Goal: Feedback & Contribution: Contribute content

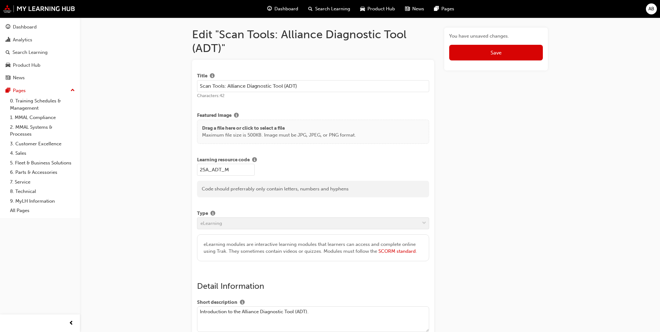
scroll to position [313, 0]
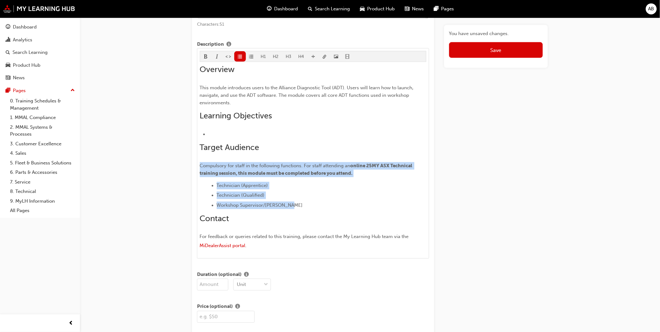
click at [283, 193] on ul "Technician (Apprentice) Technician (Qualified) Workshop Supervisor/Foreperson" at bounding box center [317, 195] width 218 height 27
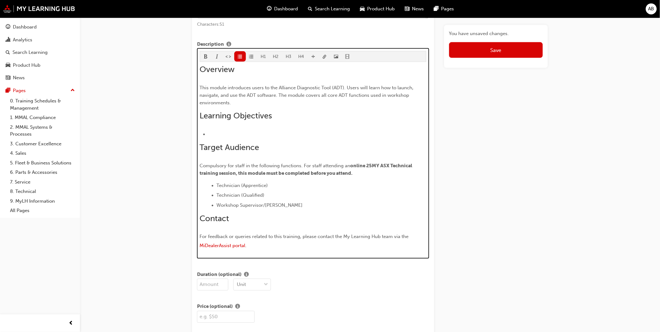
click at [276, 208] on span "Workshop Supervisor/Foreperson" at bounding box center [260, 206] width 86 height 6
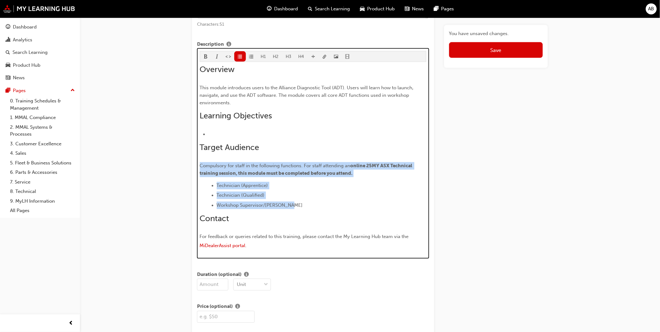
drag, startPoint x: 294, startPoint y: 209, endPoint x: 189, endPoint y: 165, distance: 113.4
click at [189, 165] on div "Edit "Scan Tools: Alliance Diagnostic Tool (ADT)" Title Scan Tools: Alliance Di…" at bounding box center [370, 327] width 376 height 1226
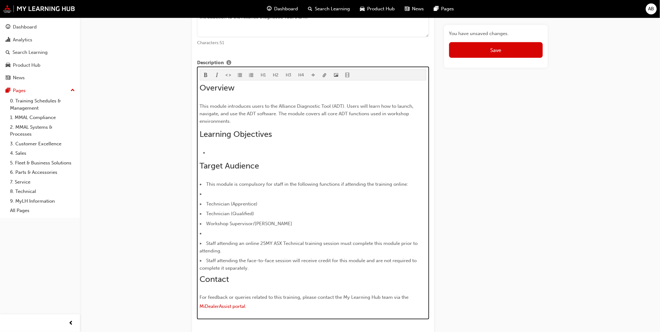
scroll to position [259, 0]
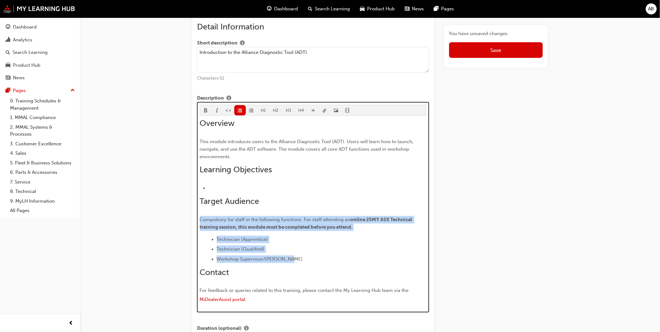
click at [305, 230] on span "online 25MY ASX Technical training session, this module must be completed befor…" at bounding box center [307, 223] width 214 height 13
drag, startPoint x: 362, startPoint y: 231, endPoint x: 199, endPoint y: 222, distance: 163.2
click at [199, 222] on div "H1 H2 H3 H4 Overview This module introduces users to the Alliance Diagnostic To…" at bounding box center [313, 207] width 232 height 211
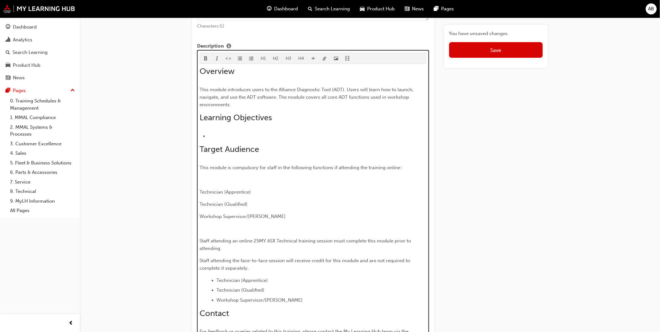
scroll to position [311, 0]
click at [238, 179] on p "﻿" at bounding box center [313, 181] width 227 height 8
drag, startPoint x: 269, startPoint y: 220, endPoint x: 196, endPoint y: 193, distance: 77.8
click at [238, 60] on span "format_ul-icon" at bounding box center [240, 59] width 4 height 5
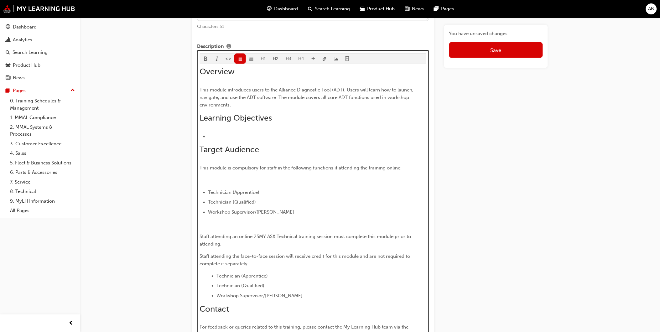
click at [292, 216] on li "Workshop Supervisor/Foreperson" at bounding box center [317, 213] width 218 height 8
click at [243, 220] on div "Overview This module introduces users to the Alliance Diagnostic Tool (ADT). Us…" at bounding box center [313, 204] width 227 height 275
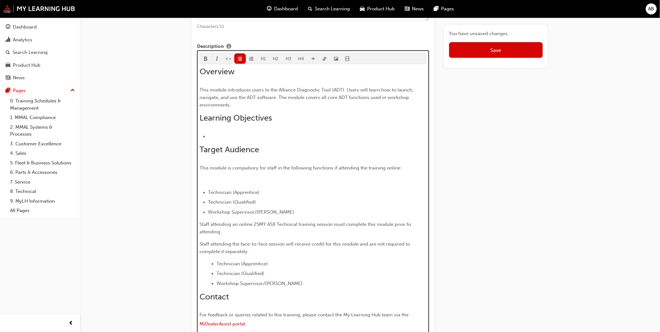
scroll to position [359, 0]
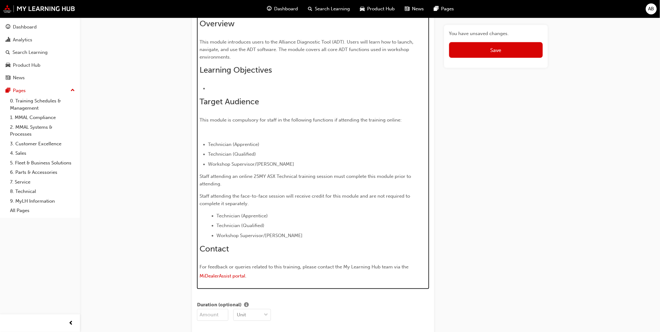
click at [222, 136] on p "﻿" at bounding box center [313, 133] width 227 height 8
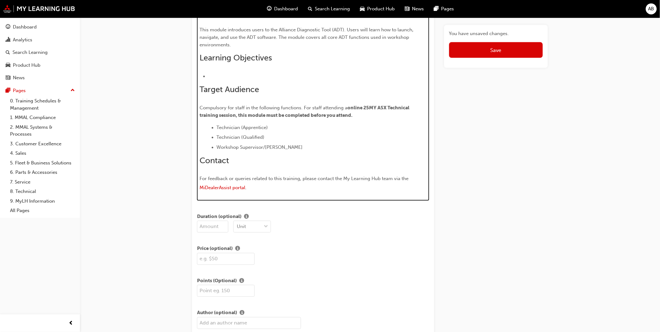
scroll to position [315, 0]
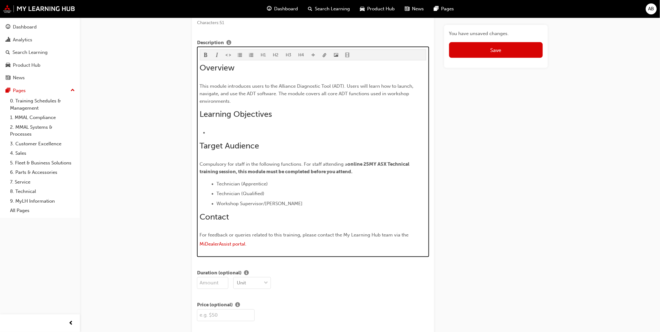
click at [284, 141] on div "Overview This module introduces users to the Alliance Diagnostic Tool (ADT). Us…" at bounding box center [313, 156] width 227 height 187
drag, startPoint x: 257, startPoint y: 160, endPoint x: 239, endPoint y: 165, distance: 18.5
click at [239, 165] on span "Compulsory for staff in the following functions. For staff attending a" at bounding box center [274, 165] width 148 height 6
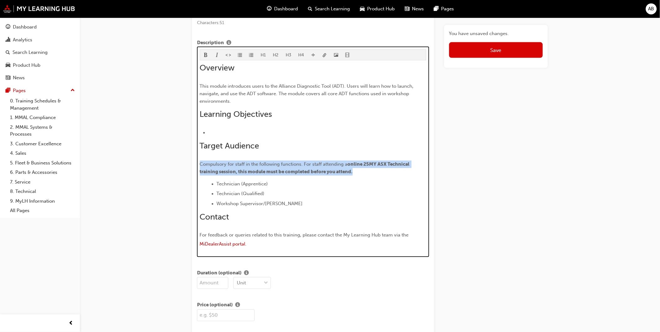
drag, startPoint x: 369, startPoint y: 175, endPoint x: 197, endPoint y: 166, distance: 171.7
click at [197, 166] on div "H1 H2 H3 H4 Overview This module introduces users to the Alliance Diagnostic To…" at bounding box center [313, 152] width 232 height 211
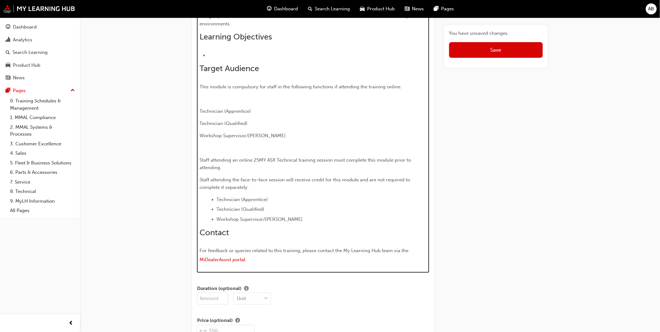
scroll to position [381, 0]
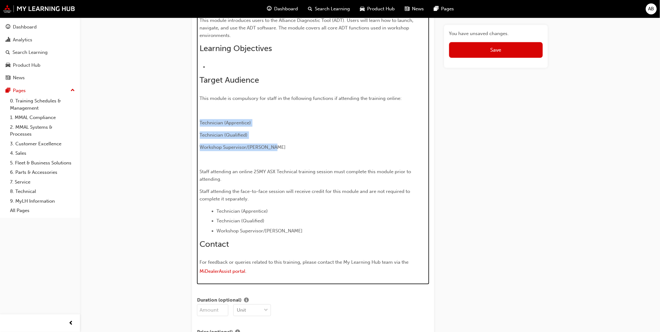
drag, startPoint x: 281, startPoint y: 150, endPoint x: 188, endPoint y: 125, distance: 96.5
click at [188, 125] on div "Edit "Scan Tools: Alliance Diagnostic Tool (ADT)" Title Scan Tools: Alliance Di…" at bounding box center [370, 307] width 376 height 1320
click at [231, 126] on span "Technician (Apprentice)" at bounding box center [225, 123] width 51 height 6
drag, startPoint x: 271, startPoint y: 145, endPoint x: 200, endPoint y: 119, distance: 76.1
click at [200, 119] on div "Overview This module introduces users to the Alliance Diagnostic Tool (ADT). Us…" at bounding box center [313, 137] width 227 height 280
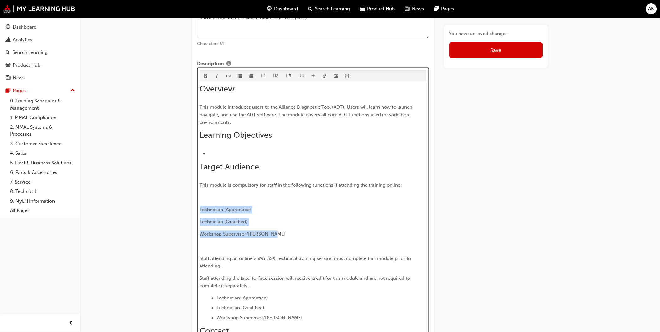
scroll to position [242, 0]
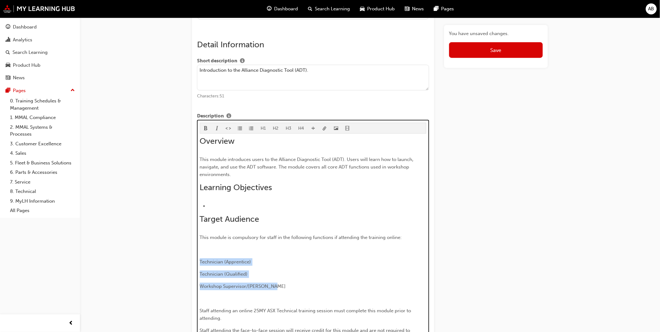
click at [239, 129] on span "format_ul-icon" at bounding box center [240, 128] width 4 height 5
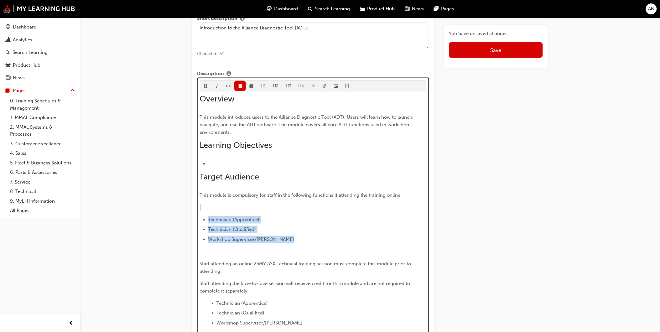
scroll to position [311, 0]
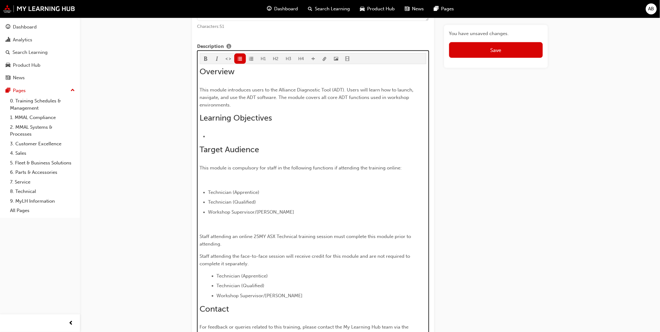
click at [221, 227] on p "﻿" at bounding box center [313, 225] width 227 height 8
drag, startPoint x: 306, startPoint y: 298, endPoint x: 213, endPoint y: 273, distance: 95.4
click at [213, 274] on div "Overview This module introduces users to the Alliance Diagnostic Tool (ADT). Us…" at bounding box center [313, 204] width 227 height 275
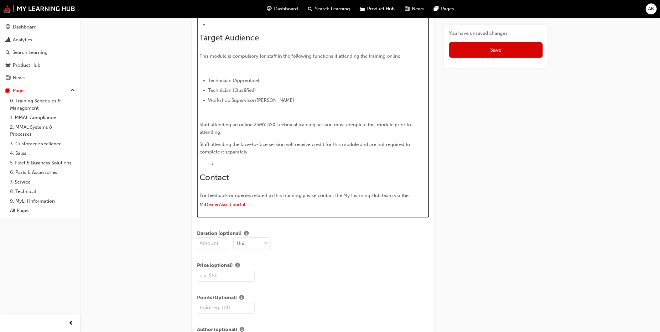
scroll to position [411, 0]
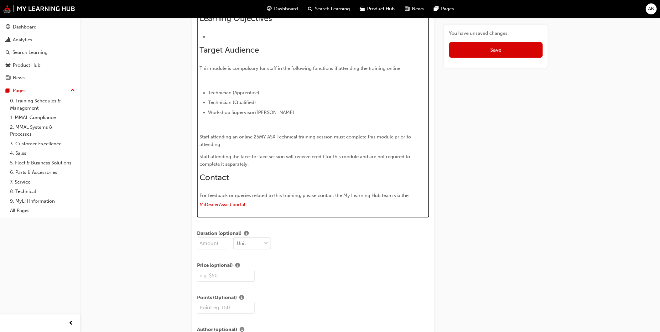
click at [244, 83] on p "﻿" at bounding box center [313, 81] width 227 height 8
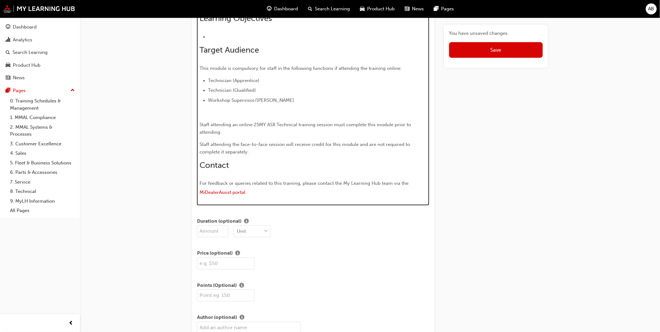
scroll to position [315, 0]
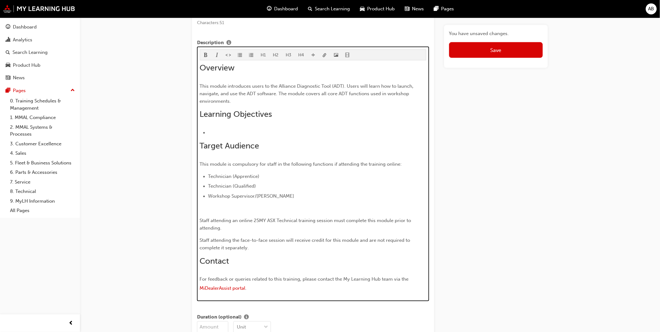
click at [256, 212] on p "﻿" at bounding box center [313, 209] width 227 height 8
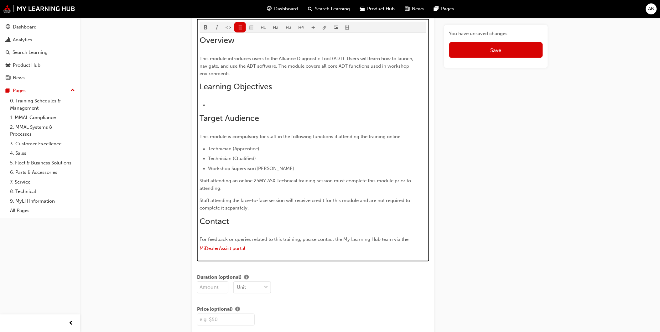
scroll to position [312, 0]
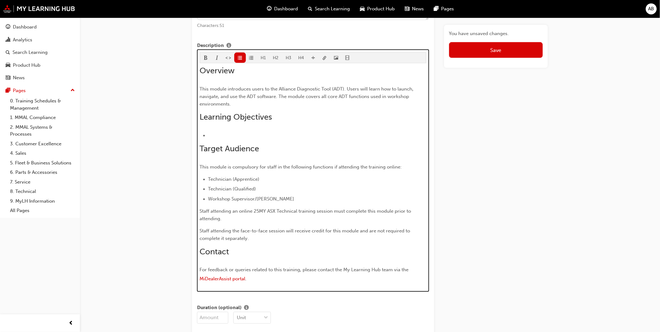
click at [233, 166] on span "This module is compulsory for staff in the following functions if attending the…" at bounding box center [301, 168] width 202 height 6
click at [234, 168] on span "This module is compulsory for staff in the following functions if attending the…" at bounding box center [301, 168] width 202 height 6
drag, startPoint x: 334, startPoint y: 169, endPoint x: 408, endPoint y: 168, distance: 74.6
click at [408, 168] on p "This module is compulsory for staff in the following functions if attending the…" at bounding box center [313, 168] width 227 height 8
click at [392, 175] on div "Overview This module introduces users to the Alliance Diagnostic Tool (ADT). Us…" at bounding box center [313, 175] width 227 height 219
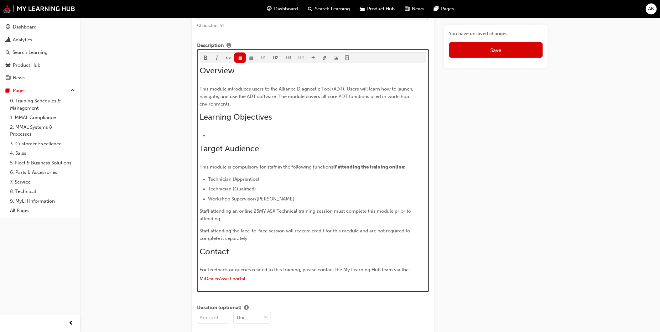
drag, startPoint x: 364, startPoint y: 182, endPoint x: 263, endPoint y: 186, distance: 101.0
click at [292, 167] on span "This module is compulsory for staff in the following functions" at bounding box center [267, 168] width 134 height 6
click at [255, 208] on div "Overview This module introduces users to the Alliance Diagnostic Tool (ADT). Us…" at bounding box center [313, 175] width 227 height 219
click at [274, 209] on p "Staff attending an online 25MY ASX Technical training session must complete thi…" at bounding box center [313, 215] width 227 height 15
click at [229, 210] on span "Staff attending an online 25MY ASX Technical training session must complete thi…" at bounding box center [306, 215] width 213 height 13
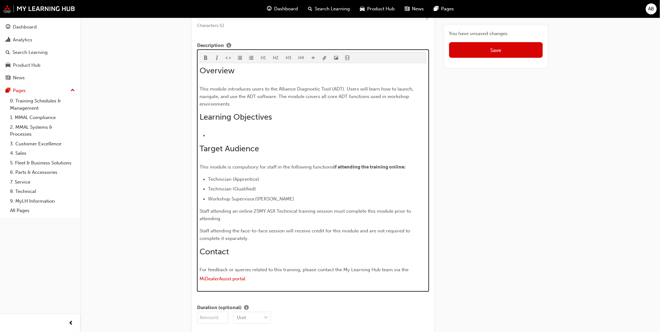
click at [240, 211] on span "Staff attending an online 25MY ASX Technical training session must complete thi…" at bounding box center [306, 215] width 213 height 13
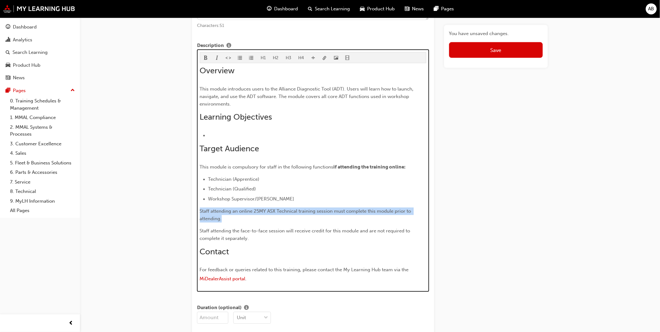
drag, startPoint x: 250, startPoint y: 222, endPoint x: 197, endPoint y: 214, distance: 53.8
click at [197, 214] on div "H1 H2 H3 H4 Overview This module introduces users to the Alliance Diagnostic To…" at bounding box center [313, 171] width 232 height 243
copy span "Staff attending an online 25MY ASX Technical training session must complete thi…"
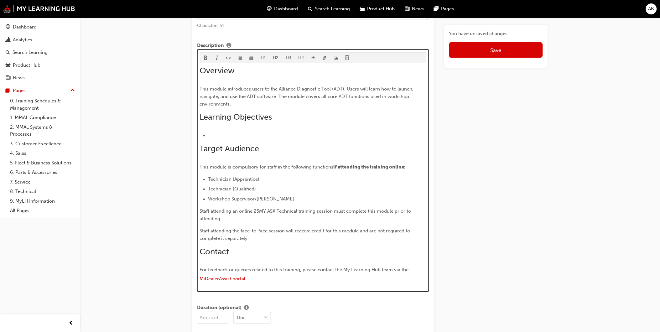
click at [252, 232] on span "Staff attending the face-to-face session will receive credit for this module an…" at bounding box center [306, 234] width 212 height 13
click at [248, 217] on p "Staff attending an online 25MY ASX Technical training session must complete thi…" at bounding box center [313, 215] width 227 height 15
click at [275, 159] on div "Overview This module introduces users to the Alliance Diagnostic Tool (ADT). Us…" at bounding box center [313, 175] width 227 height 219
click at [264, 167] on span "This module is compulsory for staff in the following functions" at bounding box center [267, 168] width 134 height 6
click at [247, 163] on div "Overview This module introduces users to the Alliance Diagnostic Tool (ADT). Us…" at bounding box center [313, 175] width 227 height 219
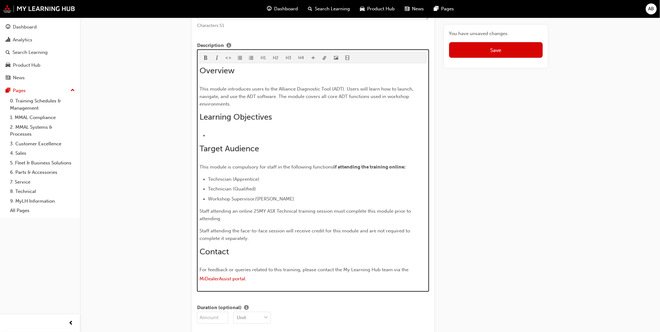
click at [287, 164] on div "Overview This module introduces users to the Alliance Diagnostic Tool (ADT). Us…" at bounding box center [313, 175] width 227 height 219
click at [312, 164] on div "Overview This module introduces users to the Alliance Diagnostic Tool (ADT). Us…" at bounding box center [313, 175] width 227 height 219
click at [322, 166] on span "This module is compulsory for staff in the following functions" at bounding box center [267, 168] width 134 height 6
click at [327, 167] on span "This module is compulsory for staff in the following functions" at bounding box center [267, 168] width 134 height 6
click at [356, 164] on div "Overview This module introduces users to the Alliance Diagnostic Tool (ADT). Us…" at bounding box center [313, 175] width 227 height 219
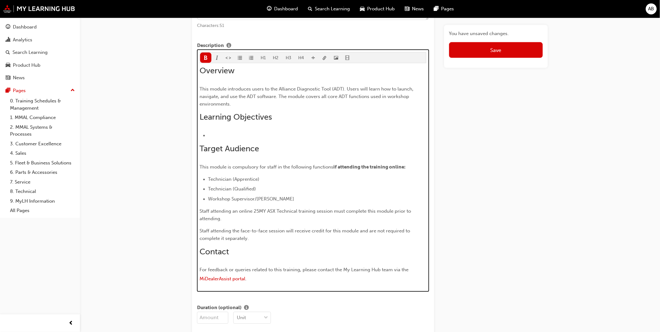
click at [335, 168] on span "if attending the training online:" at bounding box center [370, 168] width 72 height 6
click at [230, 167] on span "This module is compulsory for staff in the following functions" at bounding box center [267, 168] width 134 height 6
click at [395, 165] on span "if attending the training online:" at bounding box center [370, 168] width 72 height 6
click at [226, 219] on p "Staff attending an online 25MY ASX Technical training session must complete thi…" at bounding box center [313, 215] width 227 height 15
click at [255, 213] on span "Staff attending an online 25MY ASX Technical training session must complete thi…" at bounding box center [306, 215] width 213 height 13
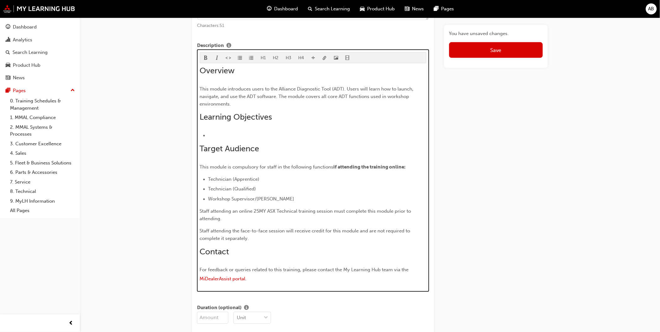
click at [232, 217] on p "Staff attending an online 25MY ASX Technical training session must complete thi…" at bounding box center [313, 215] width 227 height 15
drag, startPoint x: 249, startPoint y: 238, endPoint x: 254, endPoint y: 238, distance: 4.7
click at [250, 238] on p "Staff attending the face-to-face session will receive credit for this module an…" at bounding box center [313, 234] width 227 height 15
click at [277, 238] on p "Staff attending the face-to-face session will receive credit for this module an…" at bounding box center [313, 234] width 227 height 15
drag, startPoint x: 241, startPoint y: 231, endPoint x: 286, endPoint y: 231, distance: 45.1
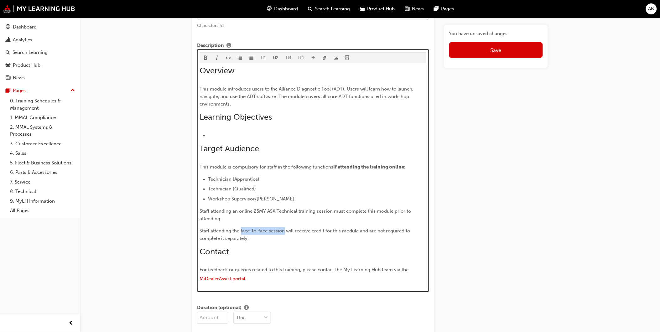
click at [286, 231] on span "Staff attending the face-to-face session will receive credit for this module an…" at bounding box center [306, 234] width 212 height 13
click at [300, 239] on p "Staff attending the face-to-face session will receive credit for this module an…" at bounding box center [313, 234] width 227 height 15
click at [282, 219] on p "Staff attending an online 25MY ASX Technical training session must complete thi…" at bounding box center [313, 215] width 227 height 15
click at [229, 212] on span "Staff attending an online 25MY ASX Technical training session must complete thi…" at bounding box center [306, 215] width 213 height 13
click at [256, 213] on span "Staff attending an online 25MY ASX Technical training session must complete thi…" at bounding box center [306, 215] width 213 height 13
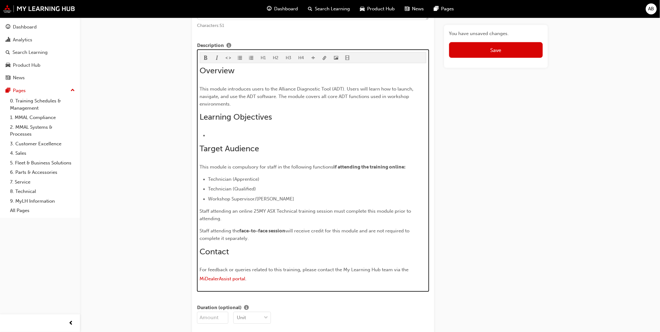
click at [279, 213] on span "Staff attending an online 25MY ASX Technical training session must complete thi…" at bounding box center [306, 215] width 213 height 13
click at [283, 213] on span "Staff attending an online 25MY ASX Technical training session must complete thi…" at bounding box center [306, 215] width 213 height 13
click at [325, 215] on span "Staff attending an online 25MY ASX Technical training session must complete thi…" at bounding box center [306, 215] width 213 height 13
click at [334, 216] on p "Staff attending an online 25MY ASX Technical training session must complete thi…" at bounding box center [313, 215] width 227 height 15
click at [290, 240] on p "Staff attending the face-to-face session will receive credit for this module an…" at bounding box center [313, 234] width 227 height 15
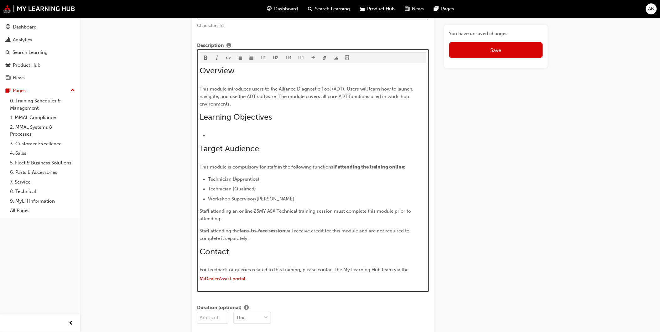
click at [242, 213] on span "Staff attending an online 25MY ASX Technical training session must complete thi…" at bounding box center [306, 215] width 213 height 13
drag, startPoint x: 241, startPoint y: 212, endPoint x: 315, endPoint y: 212, distance: 74.3
click at [315, 212] on span "Staff attending an online 25MY ASX Technical training session must complete thi…" at bounding box center [306, 215] width 213 height 13
click at [320, 243] on p "Staff attending the face-to-face session will receive credit for this module an…" at bounding box center [313, 234] width 227 height 15
drag, startPoint x: 256, startPoint y: 211, endPoint x: 321, endPoint y: 213, distance: 65.2
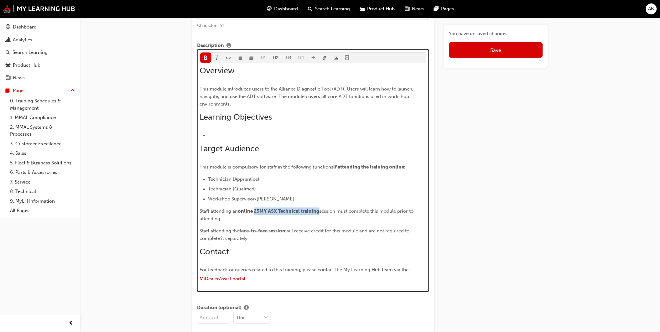
click at [321, 213] on p "Staff attending an online 25MY ASX Technical training session must complete thi…" at bounding box center [313, 215] width 227 height 15
copy span "25MY ASX Technical training"
click at [287, 233] on span "will receive credit for this module and are not required to complete it separat…" at bounding box center [305, 234] width 211 height 13
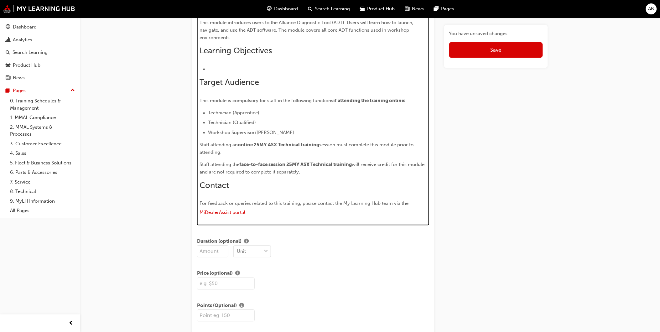
click at [333, 176] on p "Staff attending the face-to-face session 25MY ASX Technical training will recei…" at bounding box center [313, 168] width 227 height 15
click at [296, 171] on span "will receive credit for this module and are not required to complete it separat…" at bounding box center [313, 168] width 226 height 13
click at [251, 184] on h2 "Contact" at bounding box center [313, 186] width 227 height 10
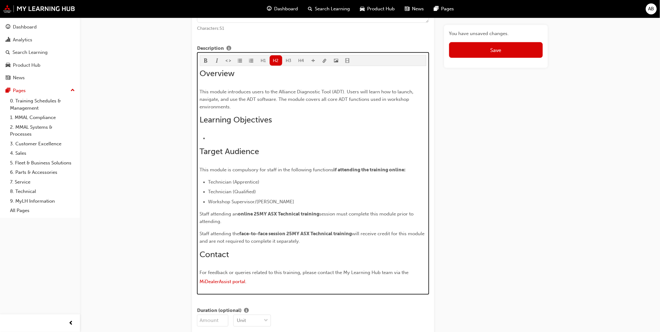
scroll to position [309, 0]
click at [258, 220] on p "Staff attending an online 25MY ASX Technical training session must complete thi…" at bounding box center [313, 218] width 227 height 15
click at [256, 157] on span "Target Audience" at bounding box center [230, 152] width 60 height 10
click at [336, 173] on span "if attending the training online:" at bounding box center [370, 171] width 72 height 6
click at [347, 172] on span "if attending the training online:" at bounding box center [370, 171] width 72 height 6
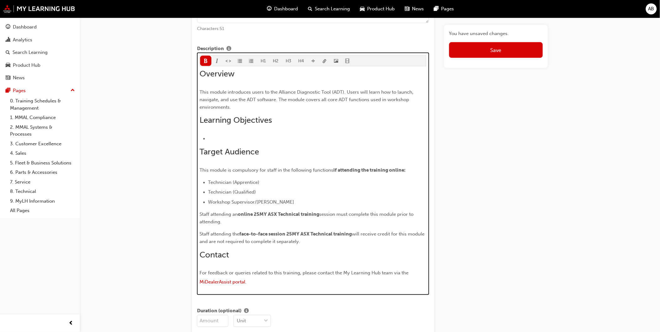
click at [337, 173] on span "if attending the training online:" at bounding box center [370, 171] width 72 height 6
click at [381, 168] on p "This module is compulsory for staff in the following functions if attending the…" at bounding box center [313, 171] width 227 height 8
drag, startPoint x: 410, startPoint y: 169, endPoint x: 334, endPoint y: 168, distance: 76.8
click at [334, 168] on p "This module is compulsory for staff in the following functions if attending the…" at bounding box center [313, 171] width 227 height 8
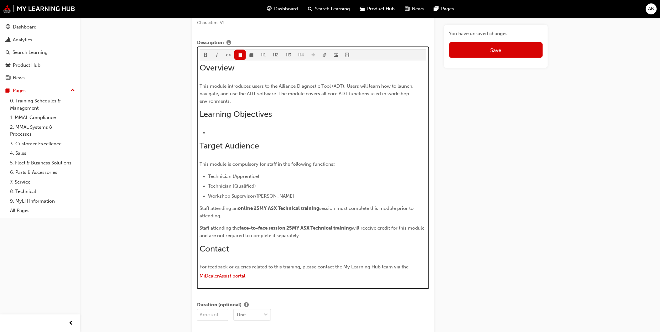
click at [305, 180] on li "Technician (Apprentice)" at bounding box center [317, 177] width 218 height 8
click at [248, 222] on div "Overview This module introduces users to the Alliance Diagnostic Tool (ADT). Us…" at bounding box center [313, 172] width 227 height 219
click at [228, 215] on p "Staff attending an online 25MY ASX Technical training session must complete thi…" at bounding box center [313, 212] width 227 height 15
click at [209, 203] on div "Overview This module introduces users to the Alliance Diagnostic Tool (ADT). Us…" at bounding box center [313, 172] width 227 height 219
click at [280, 217] on p "Staff attending an online 25MY ASX Technical training session must complete thi…" at bounding box center [313, 212] width 227 height 15
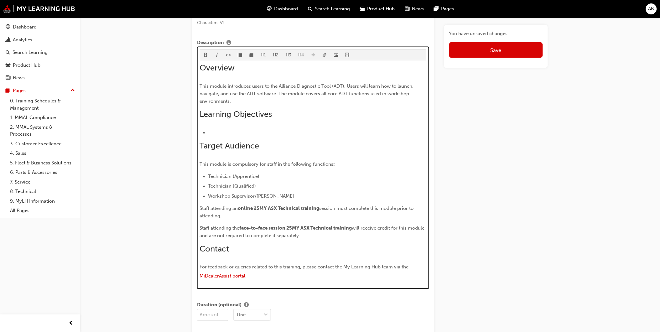
drag, startPoint x: 250, startPoint y: 217, endPoint x: 199, endPoint y: 211, distance: 51.8
click at [199, 211] on div "H1 H2 H3 H4 Overview This module introduces users to the Alliance Diagnostic To…" at bounding box center [313, 168] width 232 height 243
click at [285, 226] on div "Overview This module introduces users to the Alliance Diagnostic Tool (ADT). Us…" at bounding box center [313, 172] width 227 height 219
click at [399, 218] on p "Staff attending an online 25MY ASX Technical training session must complete thi…" at bounding box center [313, 212] width 227 height 15
click at [376, 236] on p "Staff attending the face-to-face session 25MY ASX Technical training will recei…" at bounding box center [313, 232] width 227 height 15
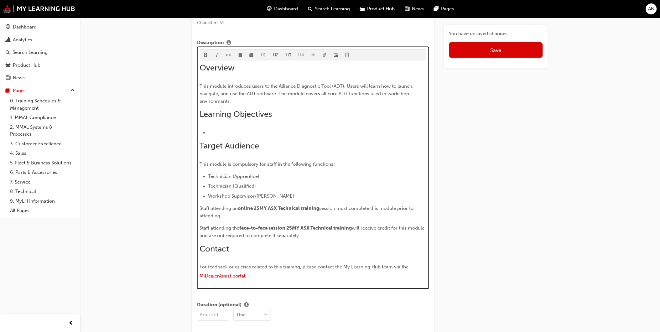
click at [248, 211] on span "online 25MY ASX Technical training" at bounding box center [278, 209] width 81 height 6
click at [340, 239] on p "Staff attending the face-to-face session 25MY ASX Technical training will recei…" at bounding box center [313, 232] width 227 height 15
drag, startPoint x: 321, startPoint y: 209, endPoint x: 255, endPoint y: 209, distance: 65.5
click at [255, 209] on p "Staff attending an online 25MY ASX Technical training session must complete thi…" at bounding box center [313, 212] width 227 height 15
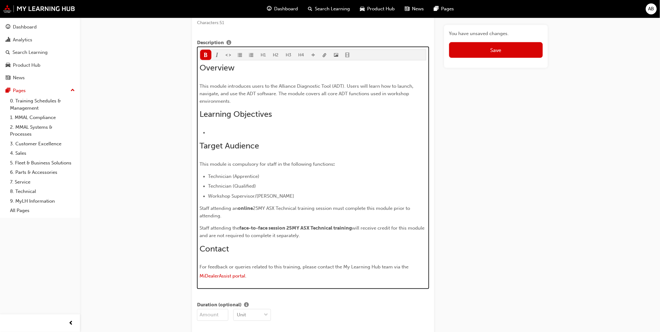
click at [287, 231] on span "face-to-face session 25MY ASX Technical training" at bounding box center [296, 229] width 112 height 6
drag, startPoint x: 289, startPoint y: 228, endPoint x: 354, endPoint y: 230, distance: 65.5
click at [354, 230] on p "Staff attending the face-to-face session 25MY ASX Technical training will recei…" at bounding box center [313, 232] width 227 height 15
click at [279, 230] on span "face-to-face session" at bounding box center [263, 229] width 46 height 6
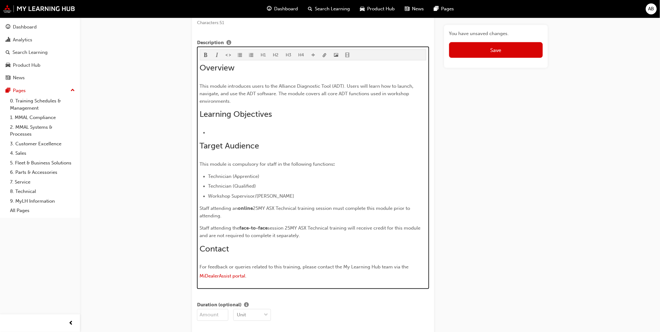
click at [324, 243] on div "Overview This module introduces users to the Alliance Diagnostic Tool (ADT). Us…" at bounding box center [313, 172] width 227 height 219
click at [233, 229] on span "Staff attending the" at bounding box center [220, 229] width 40 height 6
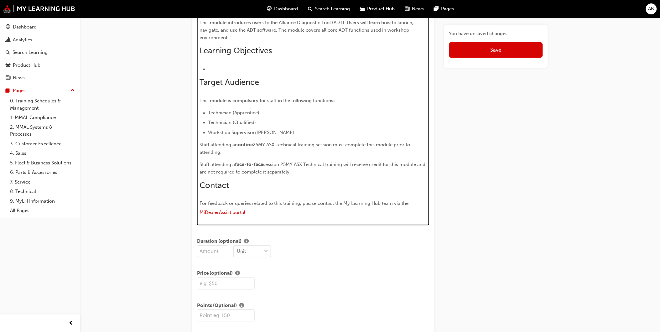
click at [271, 163] on span "session 25MY ASX Technical training will receive credit for this module and are…" at bounding box center [313, 168] width 227 height 13
click at [330, 166] on span "25MY ASX Technical training will receive credit for this module and are not req…" at bounding box center [313, 168] width 227 height 13
click at [320, 175] on p "Staff attending a face-to-face 25MY ASX Technical training session will receive…" at bounding box center [313, 168] width 227 height 15
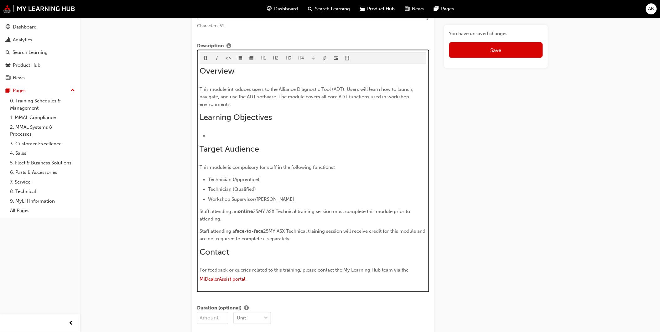
scroll to position [309, 0]
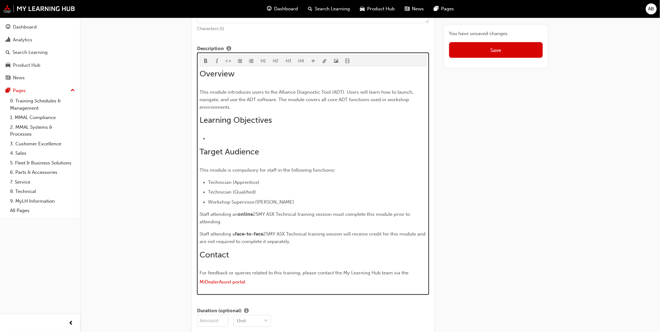
click at [336, 236] on span "25MY ASX Technical training session will receive credit for this module and are…" at bounding box center [313, 238] width 227 height 13
drag, startPoint x: 335, startPoint y: 212, endPoint x: 350, endPoint y: 222, distance: 18.3
click at [350, 222] on p "Staff attending an online 25MY ASX Technical training session must complete thi…" at bounding box center [313, 218] width 227 height 15
click at [360, 240] on p "Staff attending a face-to-face 25MY ASX Technical training session will receive…" at bounding box center [313, 238] width 227 height 15
drag, startPoint x: 217, startPoint y: 243, endPoint x: 319, endPoint y: 243, distance: 102.2
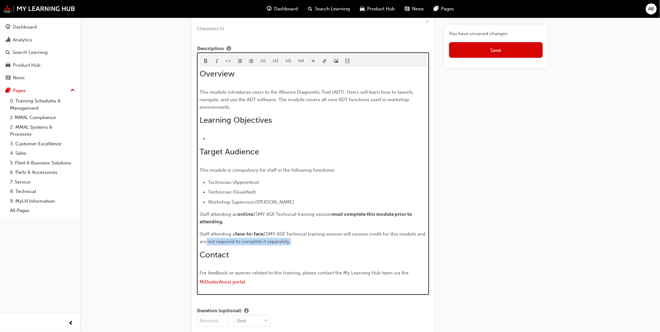
click at [319, 243] on p "Staff attending a face-to-face 25MY ASX Technical training session will receive…" at bounding box center [313, 238] width 227 height 15
click at [347, 257] on h2 "Contact" at bounding box center [313, 255] width 227 height 10
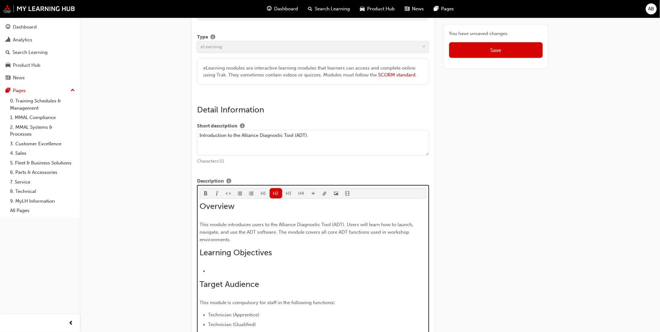
scroll to position [170, 0]
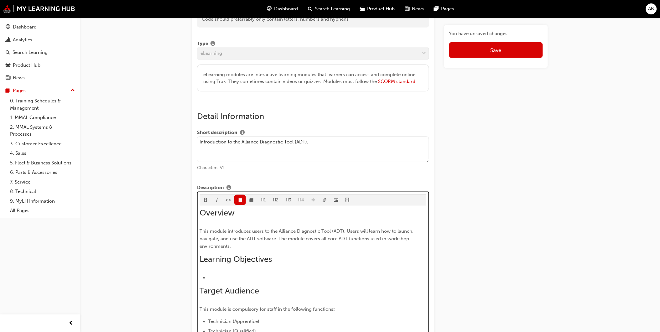
click at [230, 275] on div "Overview This module introduces users to the Alliance Diagnostic Tool (ADT). Us…" at bounding box center [313, 317] width 227 height 219
click at [249, 267] on div "Overview This module introduces users to the Alliance Diagnostic Tool (ADT). Us…" at bounding box center [313, 317] width 227 height 219
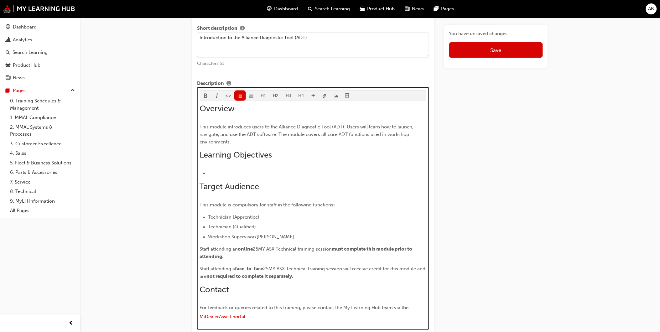
scroll to position [321, 0]
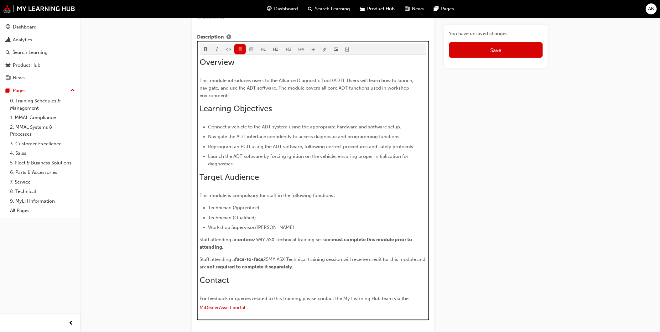
click at [254, 114] on span "Learning Objectives" at bounding box center [236, 109] width 72 height 10
click at [256, 126] on span "Connect a vehicle to the ADT system using the appropriate hardware and software…" at bounding box center [304, 127] width 193 height 6
click at [256, 117] on div "Overview This module introduces users to the Alliance Diagnostic Tool (ADT). Us…" at bounding box center [313, 185] width 227 height 256
click at [213, 118] on div "Overview This module introduces users to the Alliance Diagnostic Tool (ADT). Us…" at bounding box center [313, 185] width 227 height 256
click at [298, 110] on h2 "Learning Objectives" at bounding box center [313, 109] width 227 height 10
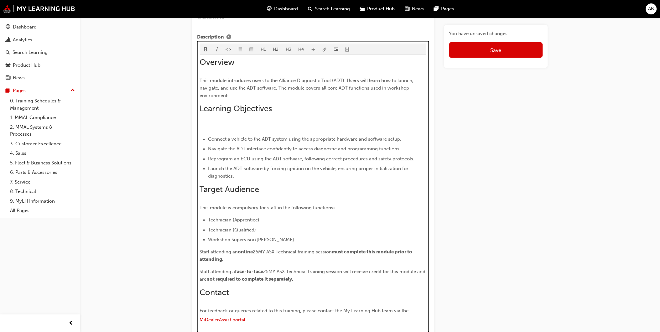
scroll to position [283, 0]
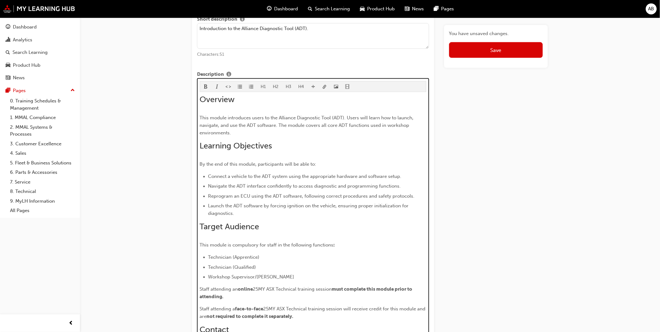
click at [273, 168] on p "By the end of this module, participants will be able to:" at bounding box center [313, 165] width 227 height 8
click at [273, 167] on span "By the end of this module, participants will be able to:" at bounding box center [258, 165] width 117 height 6
click at [328, 232] on h2 "Target Audience" at bounding box center [313, 227] width 227 height 10
drag, startPoint x: 308, startPoint y: 168, endPoint x: 184, endPoint y: 168, distance: 124.4
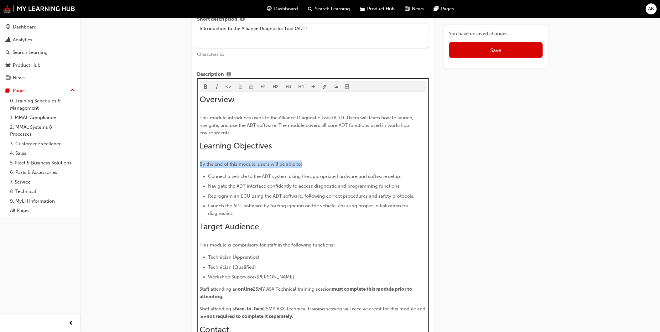
click at [339, 217] on li "Launch the ADT software by forcing ignition on the vehicle, ensuring proper ini…" at bounding box center [317, 209] width 218 height 15
click at [313, 183] on ul "Connect a vehicle to the ADT system using the appropriate hardware and software…" at bounding box center [313, 195] width 227 height 45
click at [262, 197] on span "Reprogram an ECU using the ADT software, following correct procedures and safet…" at bounding box center [311, 197] width 206 height 6
click at [280, 198] on span "Reprogram an ECU using the ADT software, following correct procedures and safet…" at bounding box center [311, 197] width 206 height 6
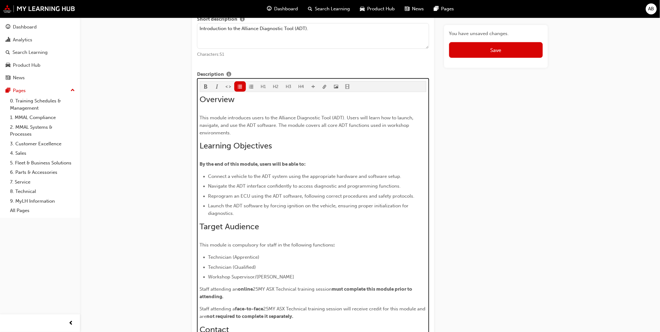
click at [292, 216] on li "Launch the ADT software by forcing ignition on the vehicle, ensuring proper ini…" at bounding box center [317, 209] width 218 height 15
click at [412, 177] on li "Connect a vehicle to the ADT system using the appropriate hardware and software…" at bounding box center [317, 177] width 218 height 8
click at [265, 257] on li "Technician (Apprentice)" at bounding box center [317, 258] width 218 height 8
click at [411, 175] on li "Connect a vehicle to the ADT system using the appropriate hardware and software…" at bounding box center [317, 177] width 218 height 8
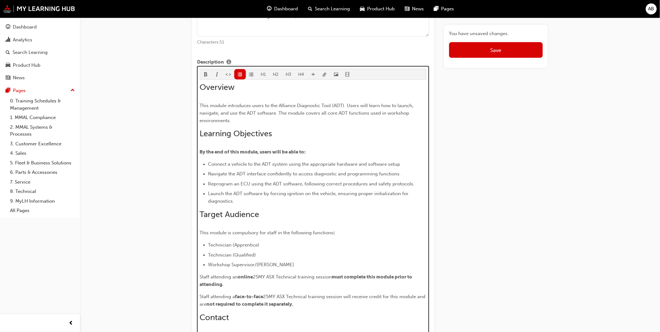
click at [406, 186] on span "Reprogram an ECU using the ADT software, following correct procedures and safet…" at bounding box center [311, 184] width 206 height 6
click at [405, 174] on li "Navigate the ADT interface confidently to access diagnostic and programming fun…" at bounding box center [317, 174] width 218 height 8
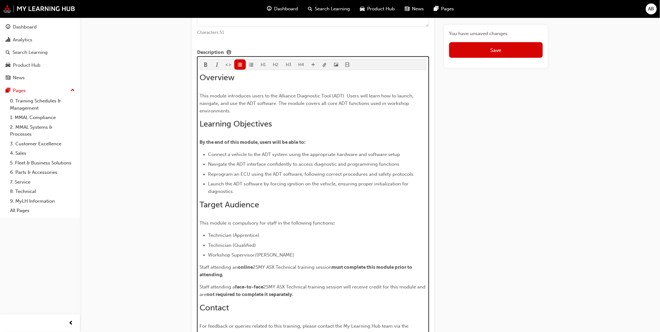
click at [417, 174] on li "Reprogram an ECU using the ADT software, following correct procedures and safet…" at bounding box center [317, 175] width 218 height 8
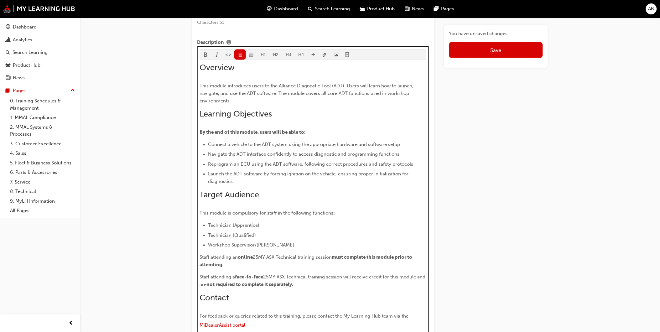
click at [367, 182] on li "Launch the ADT software by forcing ignition on the vehicle, ensuring proper ini…" at bounding box center [317, 177] width 218 height 15
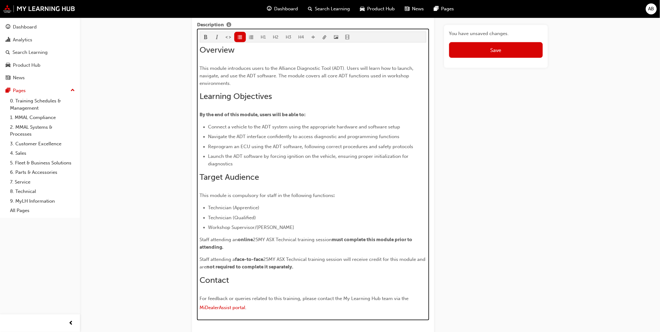
click at [254, 168] on li "Launch the ADT software by forcing ignition on the vehicle, ensuring proper ini…" at bounding box center [317, 160] width 218 height 15
click at [246, 167] on li "Launch the ADT software by forcing ignition on the vehicle, ensuring proper ini…" at bounding box center [317, 160] width 218 height 15
click at [268, 161] on li "Launch the ADT software by forcing ignition on the vehicle, ensuring proper ini…" at bounding box center [317, 160] width 218 height 15
click at [359, 160] on span "Launch the ADT software by forcing ignition on the vehicle, ensuring proper ini…" at bounding box center [309, 160] width 202 height 13
drag, startPoint x: 348, startPoint y: 163, endPoint x: 337, endPoint y: 157, distance: 12.6
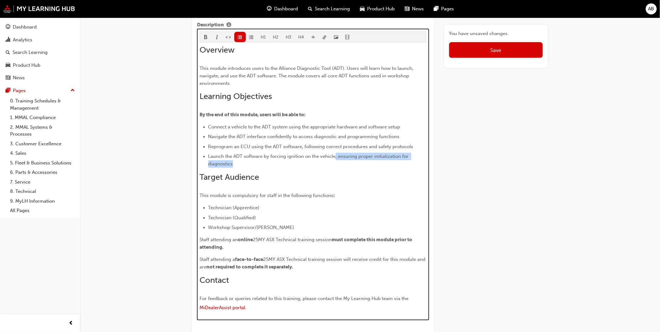
click at [337, 157] on li "Launch the ADT software by forcing ignition on the vehicle, ensuring proper ini…" at bounding box center [317, 160] width 218 height 15
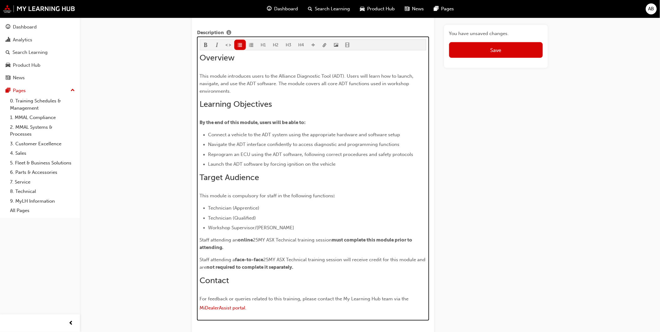
click at [237, 157] on span "Reprogram an ECU using the ADT software, following correct procedures and safet…" at bounding box center [310, 155] width 205 height 6
click at [253, 155] on span "Reprogram an ECU using the ADT software, following correct procedures and safet…" at bounding box center [310, 155] width 205 height 6
drag, startPoint x: 329, startPoint y: 165, endPoint x: 204, endPoint y: 164, distance: 125.3
click at [208, 164] on li "Launch the ADT software by forcing ignition on the vehicle" at bounding box center [317, 165] width 218 height 8
copy span "Launch the ADT software by forcing ignition on the vehicle"
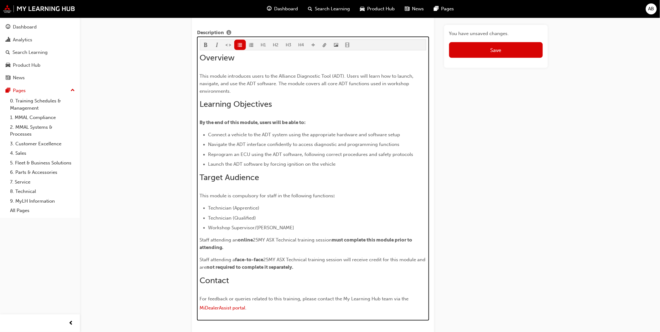
click at [267, 130] on div "Overview This module introduces users to the Alliance Diagnostic Tool (ADT). Us…" at bounding box center [313, 183] width 227 height 261
click at [209, 131] on div "Overview This module introduces users to the Alliance Diagnostic Tool (ADT). Us…" at bounding box center [313, 183] width 227 height 261
drag, startPoint x: 336, startPoint y: 168, endPoint x: 225, endPoint y: 164, distance: 111.0
click at [225, 164] on span "Launch the ADT software by forcing ignition on the vehicle" at bounding box center [272, 165] width 128 height 6
drag, startPoint x: 339, startPoint y: 174, endPoint x: 344, endPoint y: 171, distance: 5.8
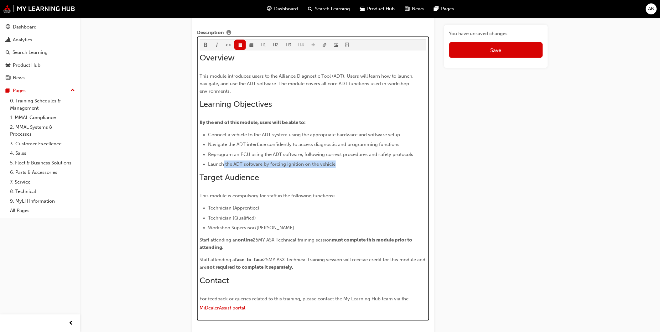
click at [339, 174] on div "Overview This module introduces users to the Alliance Diagnostic Tool (ADT). Us…" at bounding box center [313, 183] width 227 height 261
drag, startPoint x: 350, startPoint y: 168, endPoint x: 205, endPoint y: 164, distance: 145.4
click at [208, 164] on li "Launch the ADT software by forcing ignition on the vehicle" at bounding box center [317, 165] width 218 height 8
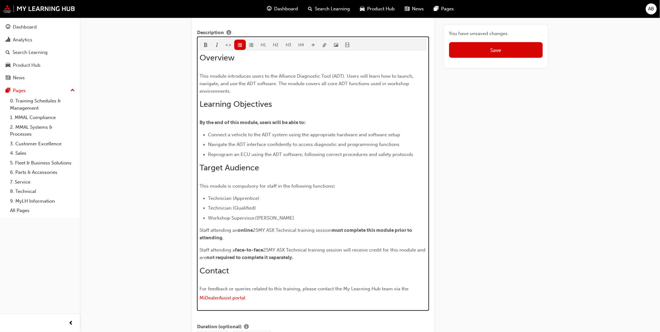
scroll to position [315, 0]
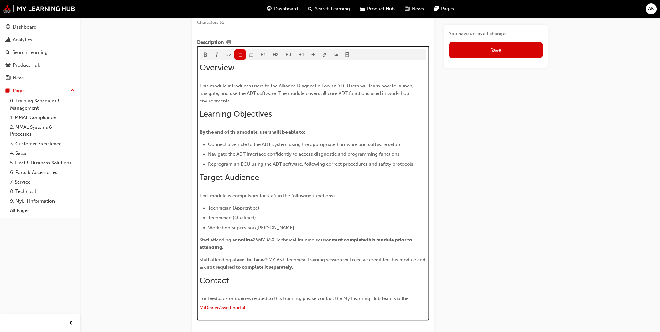
click at [406, 146] on li "Connect a vehicle to the ADT system using the appropriate hardware and software…" at bounding box center [317, 145] width 218 height 8
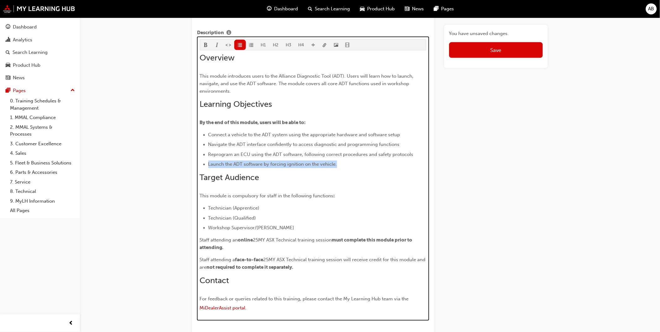
drag, startPoint x: 363, startPoint y: 164, endPoint x: 200, endPoint y: 169, distance: 162.7
click at [200, 169] on ul "Connect a vehicle to the ADT system using the appropriate hardware and software…" at bounding box center [313, 149] width 227 height 37
copy span "Launch the ADT software by forcing ignition on the vehicle."
click at [403, 135] on li "Connect a vehicle to the ADT system using the appropriate hardware and software…" at bounding box center [317, 135] width 218 height 8
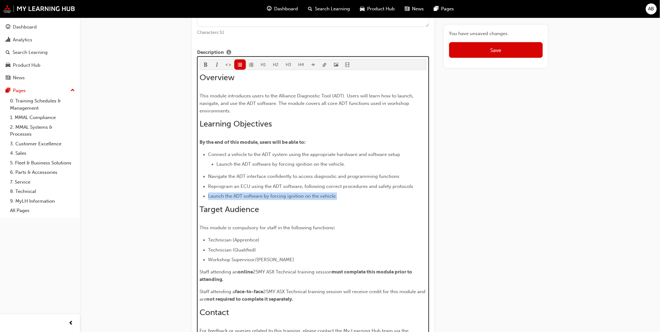
drag, startPoint x: 345, startPoint y: 199, endPoint x: 193, endPoint y: 200, distance: 152.3
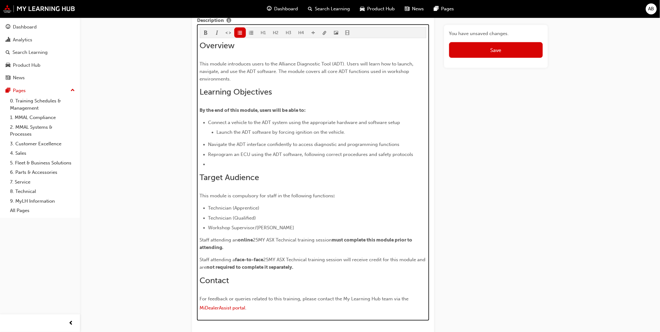
click at [208, 134] on ul "Launch the ADT software by forcing ignition on the vehicle." at bounding box center [317, 133] width 218 height 8
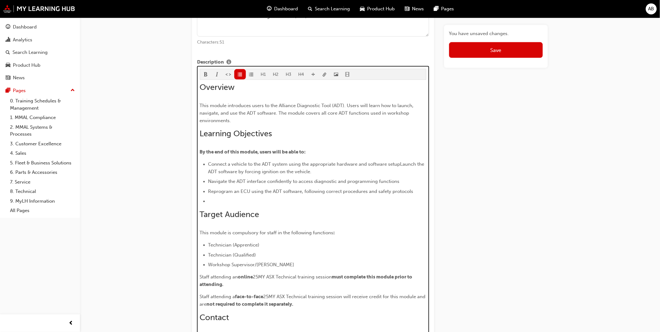
scroll to position [305, 0]
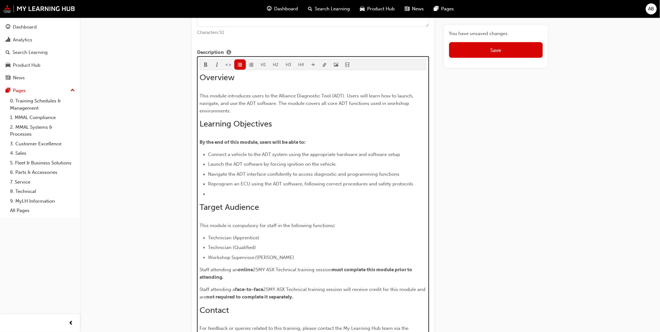
click at [241, 193] on li "﻿" at bounding box center [317, 195] width 218 height 8
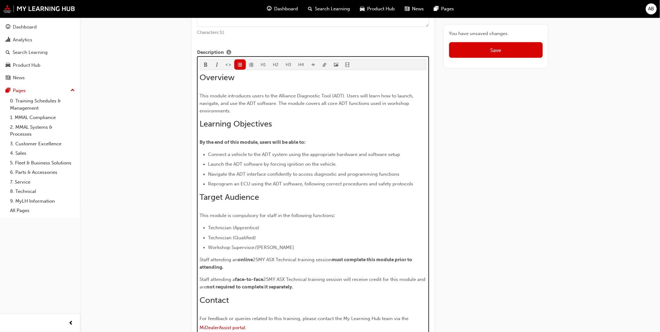
scroll to position [325, 0]
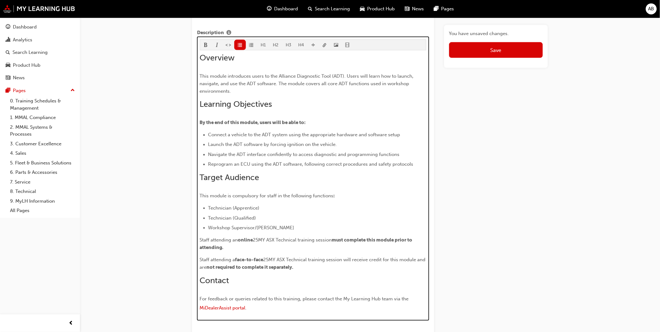
click at [249, 137] on span "Connect a vehicle to the ADT system using the appropriate hardware and software…" at bounding box center [304, 135] width 192 height 6
click at [293, 133] on span "Connect a vehicle to the ADT system using the appropriate hardware and software…" at bounding box center [304, 135] width 192 height 6
click at [278, 132] on div "Overview This module introduces users to the Alliance Diagnostic Tool (ADT). Us…" at bounding box center [313, 183] width 227 height 261
click at [287, 131] on div "Overview This module introduces users to the Alliance Diagnostic Tool (ADT). Us…" at bounding box center [313, 183] width 227 height 261
click at [308, 127] on p "By the end of this module, users will be able to:" at bounding box center [313, 123] width 227 height 8
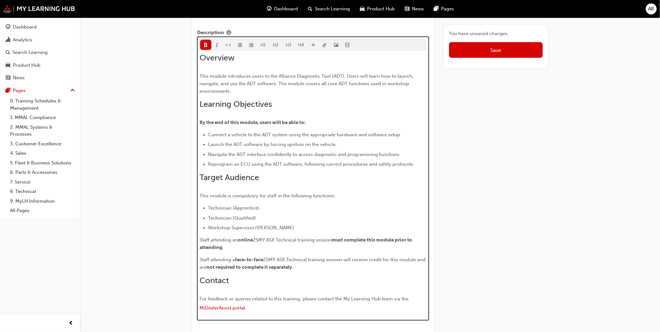
click at [340, 129] on div "Overview This module introduces users to the Alliance Diagnostic Tool (ADT). Us…" at bounding box center [313, 183] width 227 height 261
click at [374, 131] on div "Overview This module introduces users to the Alliance Diagnostic Tool (ADT). Us…" at bounding box center [313, 183] width 227 height 261
click at [323, 135] on span "Connect a vehicle to the ADT system using the appropriate hardware and software…" at bounding box center [304, 135] width 192 height 6
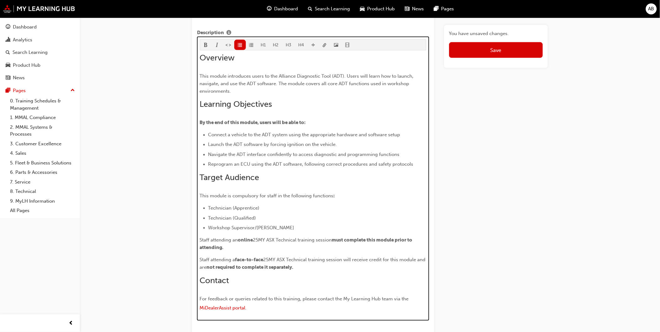
click at [389, 134] on span "Connect a vehicle to the ADT system using the appropriate hardware and software…" at bounding box center [304, 135] width 192 height 6
drag, startPoint x: 395, startPoint y: 137, endPoint x: 310, endPoint y: 139, distance: 85.3
click at [310, 139] on li "Connect a vehicle to the ADT system using the appropriate hardware and software…" at bounding box center [317, 135] width 218 height 8
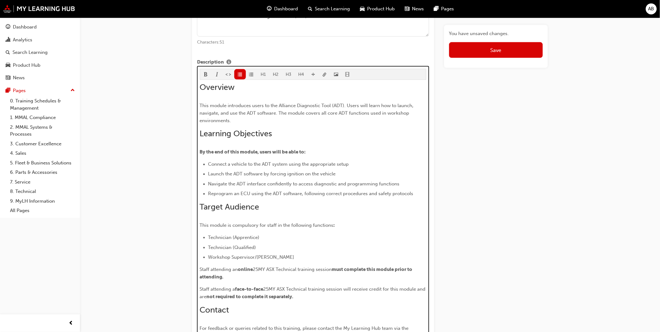
scroll to position [305, 0]
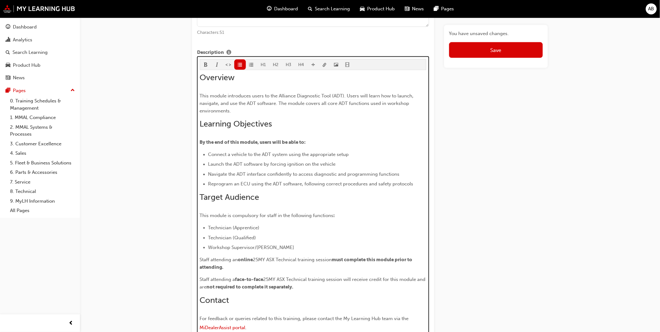
click at [263, 171] on ul "Connect a vehicle to the ADT system using the appropriate setup Launch the ADT …" at bounding box center [313, 169] width 227 height 37
click at [264, 165] on span "Launch the ADT software by forcing ignition on the vehicle" at bounding box center [272, 165] width 128 height 6
click at [215, 167] on span "Launch the ADT software by forcing ignition on the vehicle" at bounding box center [272, 165] width 128 height 6
click at [281, 175] on span "Navigate the ADT interface confidently to access diagnostic and programming fun…" at bounding box center [303, 175] width 191 height 6
click at [217, 164] on span "Launch the ADT software by forcing ignition on the vehicle" at bounding box center [272, 165] width 128 height 6
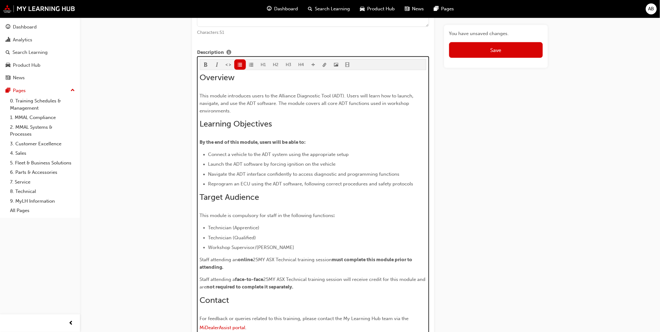
drag, startPoint x: 217, startPoint y: 163, endPoint x: 333, endPoint y: 140, distance: 118.9
click at [333, 140] on p "By the end of this module, users will be able to:" at bounding box center [313, 143] width 227 height 8
click at [211, 165] on span "Launch the ADT software by forcing ignition on the vehicle" at bounding box center [272, 165] width 128 height 6
click at [225, 166] on span "Launch the ADT software by forcing ignition on the vehicle" at bounding box center [272, 165] width 128 height 6
click at [353, 182] on ul "Connect a vehicle to the ADT system using the appropriate setup Launch the ADT …" at bounding box center [313, 169] width 227 height 37
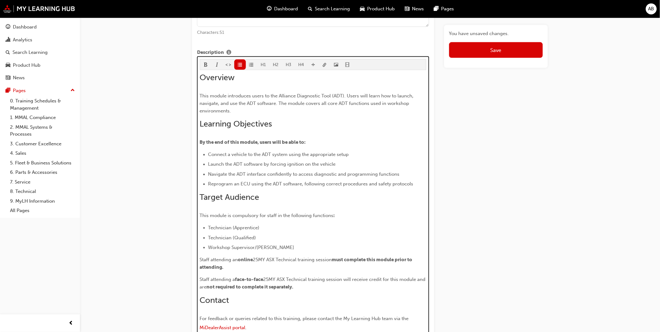
click at [416, 198] on h2 "Target Audience" at bounding box center [313, 198] width 227 height 10
drag, startPoint x: 268, startPoint y: 202, endPoint x: 262, endPoint y: 218, distance: 17.6
click at [269, 202] on h2 "Target Audience" at bounding box center [313, 198] width 227 height 10
click at [258, 232] on li "Technician (Apprentice)" at bounding box center [317, 228] width 218 height 8
click at [356, 248] on li "Workshop Supervisor/Foreperson" at bounding box center [317, 248] width 218 height 8
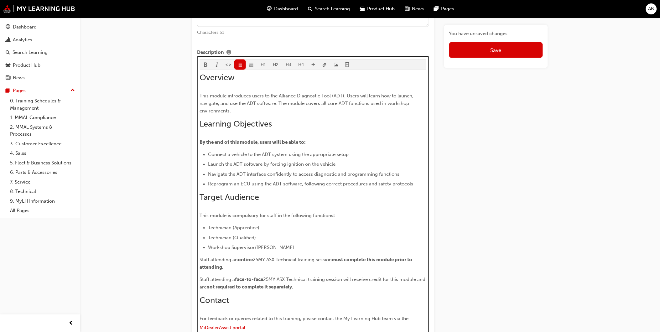
click at [207, 157] on ul "Connect a vehicle to the ADT system using the appropriate setup Launch the ADT …" at bounding box center [313, 169] width 227 height 37
click at [214, 154] on span "Connect a vehicle to the ADT system using the appropriate setup" at bounding box center [278, 155] width 141 height 6
click at [261, 154] on span "Connect a vehicle to the ADT system using the appropriate setup" at bounding box center [278, 155] width 141 height 6
click at [268, 154] on span "Connect a vehicle to the ADT system using the appropriate setup" at bounding box center [278, 155] width 141 height 6
click at [236, 163] on span "Launch the ADT software by forcing ignition on the vehicle" at bounding box center [272, 165] width 128 height 6
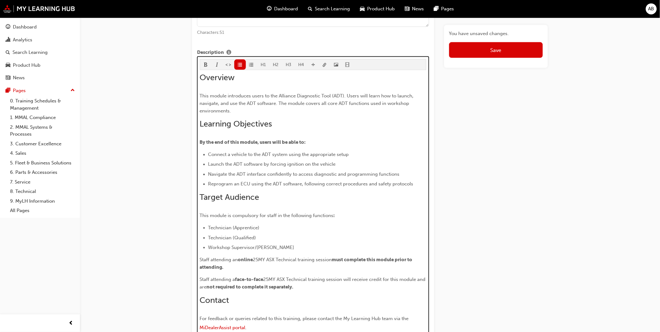
click at [220, 158] on span "Connect a vehicle to the ADT system using the appropriate setup" at bounding box center [278, 155] width 141 height 6
click at [219, 157] on span "Connect a vehicle to the ADT system using the appropriate setup" at bounding box center [278, 155] width 141 height 6
click at [230, 154] on span "Connect a vehicle to the ADT system using the appropriate setup" at bounding box center [278, 155] width 141 height 6
click at [259, 155] on span "Connect a vehicle to the ADT system using the appropriate setup" at bounding box center [278, 155] width 141 height 6
click at [273, 177] on span "Navigate the ADT interface confidently to access diagnostic and programming fun…" at bounding box center [303, 175] width 191 height 6
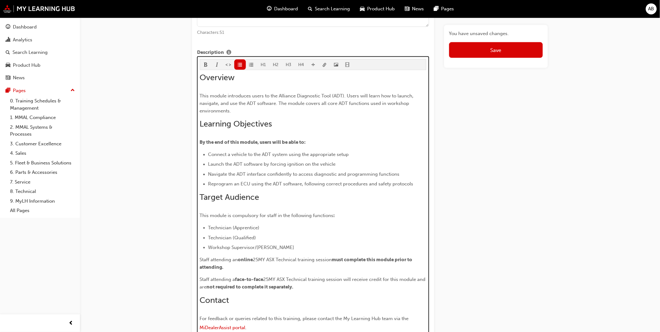
click at [376, 183] on span "Reprogram an ECU using the ADT software, following correct procedures and safet…" at bounding box center [310, 184] width 205 height 6
click at [418, 193] on div "Overview This module introduces users to the Alliance Diagnostic Tool (ADT). Us…" at bounding box center [313, 203] width 227 height 261
click at [265, 168] on li "Launch the ADT software by forcing ignition on the vehicle" at bounding box center [317, 165] width 218 height 8
click at [271, 176] on span "Navigate the ADT interface confidently to access diagnostic and programming fun…" at bounding box center [303, 175] width 191 height 6
click at [262, 180] on ul "Connect a vehicle to the ADT system using the appropriate setup Launch the ADT …" at bounding box center [313, 169] width 227 height 37
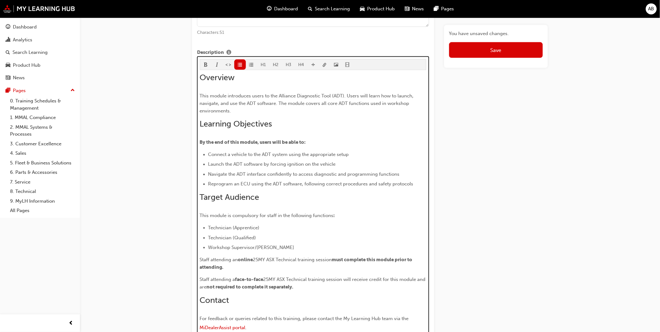
click at [259, 187] on span "Reprogram an ECU using the ADT software, following correct procedures and safet…" at bounding box center [310, 184] width 205 height 6
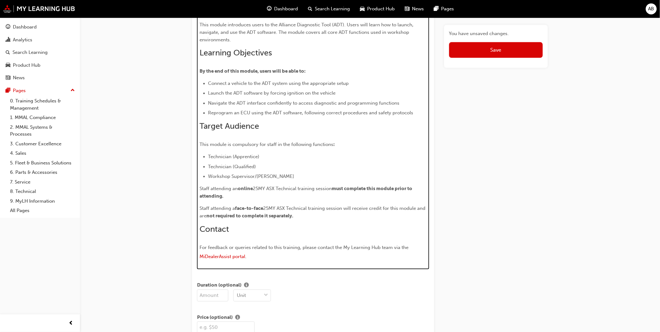
scroll to position [340, 0]
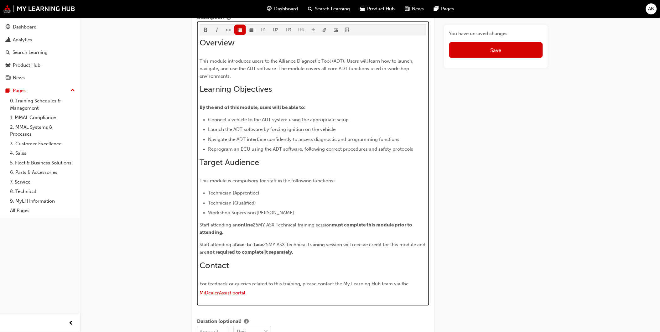
click at [224, 126] on ul "Connect a vehicle to the ADT system using the appropriate setup Launch the ADT …" at bounding box center [313, 134] width 227 height 37
click at [212, 129] on span "Launch the ADT software by forcing ignition on the vehicle" at bounding box center [272, 130] width 128 height 6
click at [214, 132] on span "Launch the ADT software by forcing ignition on the vehicle" at bounding box center [272, 130] width 128 height 6
click at [209, 144] on li "Navigate the ADT interface confidently to access diagnostic and programming fun…" at bounding box center [317, 140] width 218 height 8
click at [213, 152] on span "Reprogram an ECU using the ADT software, following correct procedures and safet…" at bounding box center [310, 150] width 205 height 6
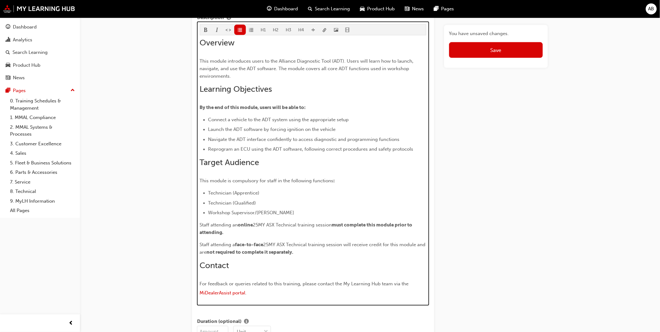
click at [241, 143] on span "Navigate the ADT interface confidently to access diagnostic and programming fun…" at bounding box center [303, 140] width 191 height 6
click at [208, 133] on li "Launch the ADT software by forcing ignition on the vehicle" at bounding box center [317, 130] width 218 height 8
click at [214, 136] on ul "Connect a vehicle to the ADT system using the appropriate setup Launch the ADT …" at bounding box center [313, 134] width 227 height 37
click at [238, 140] on span "Navigate the ADT interface confidently to access diagnostic and programming fun…" at bounding box center [303, 140] width 191 height 6
click at [252, 139] on span "Navigate the ADT interface confidently to access diagnostic and programming fun…" at bounding box center [303, 140] width 191 height 6
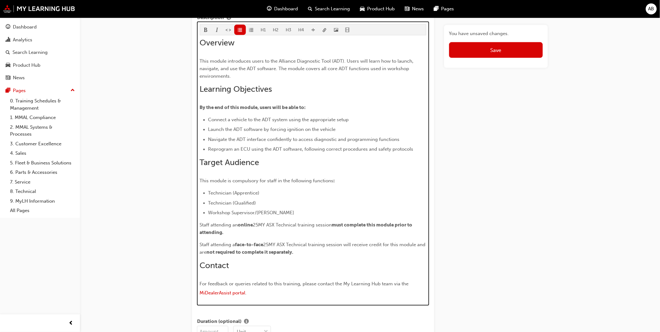
click at [269, 139] on span "Navigate the ADT interface confidently to access diagnostic and programming fun…" at bounding box center [303, 140] width 191 height 6
click at [289, 138] on span "Navigate the ADT interface confidently to access diagnostic and programming fun…" at bounding box center [303, 140] width 191 height 6
click at [410, 138] on li "Navigate the ADT interface confidently to access diagnostic and programming fun…" at bounding box center [317, 140] width 218 height 8
click at [348, 143] on span "Navigate the ADT interface confidently to access diagnostic and programming fun…" at bounding box center [303, 140] width 191 height 6
drag, startPoint x: 290, startPoint y: 151, endPoint x: 243, endPoint y: 152, distance: 47.6
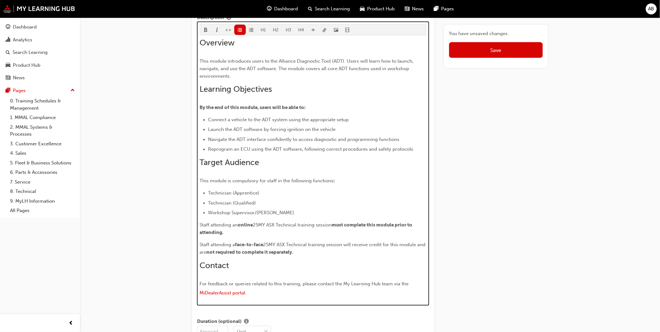
click at [290, 151] on span "Reprogram an ECU using the ADT software, following correct procedures and safet…" at bounding box center [310, 150] width 205 height 6
click at [234, 150] on span "Reprogram an ECU using the ADT software, following correct procedures and safet…" at bounding box center [310, 150] width 205 height 6
click at [213, 149] on span "Reprogram an ECU using the ADT software, following correct procedures and safet…" at bounding box center [310, 150] width 205 height 6
click at [228, 143] on span "Navigate the ADT interface confidently to access diagnostic and programming fun…" at bounding box center [303, 140] width 191 height 6
click at [249, 143] on span "Navigate the ADT interface confidently to access diagnostic and programming fun…" at bounding box center [303, 140] width 191 height 6
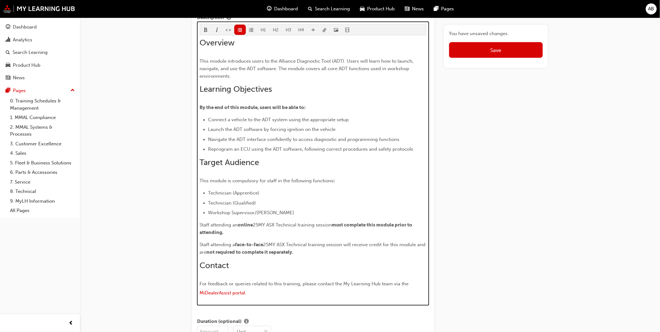
click at [252, 147] on li "Reprogram an ECU using the ADT software, following correct procedures and safet…" at bounding box center [317, 150] width 218 height 8
click at [244, 149] on span "Reprogram an ECU using the ADT software, following correct procedures and safet…" at bounding box center [310, 150] width 205 height 6
click at [249, 151] on span "Reprogram an ECU using the ADT software, following correct procedures and safet…" at bounding box center [310, 150] width 205 height 6
click at [350, 168] on h2 "Target Audience" at bounding box center [313, 163] width 227 height 10
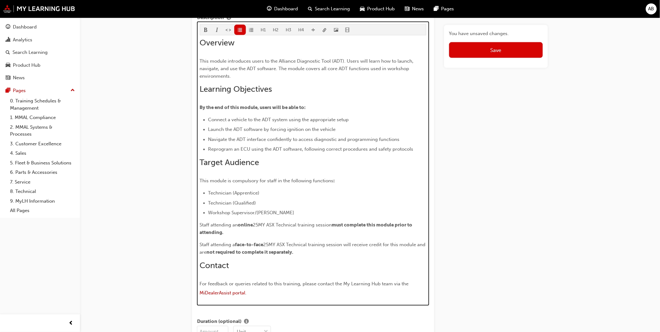
click at [250, 151] on span "Reprogram an ECU using the ADT software, following correct procedures and safet…" at bounding box center [310, 150] width 205 height 6
click at [217, 138] on span "Navigate the ADT interface confidently to access diagnostic and programming fun…" at bounding box center [303, 140] width 191 height 6
click at [244, 137] on ul "Connect a vehicle to the ADT system using the appropriate setup Launch the ADT …" at bounding box center [313, 134] width 227 height 37
click at [238, 152] on span "Reprogram an ECU using the ADT software, following correct procedures and safet…" at bounding box center [310, 150] width 205 height 6
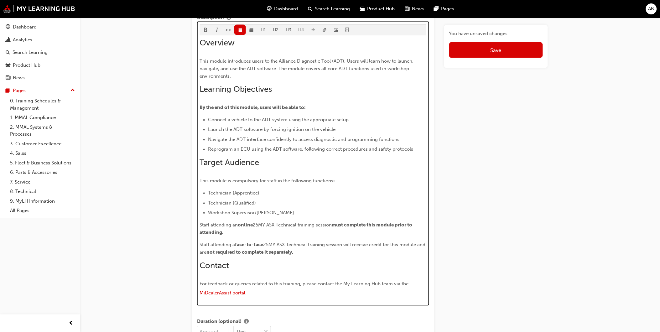
click at [240, 152] on span "Reprogram an ECU using the ADT software, following correct procedures and safet…" at bounding box center [310, 150] width 205 height 6
click at [260, 148] on span "Reprogram an ECU using the ADT software, following correct procedures and safet…" at bounding box center [310, 150] width 205 height 6
click at [301, 148] on span "Reprogram an ECU using the ADT software, following correct procedures and safet…" at bounding box center [310, 150] width 205 height 6
click at [337, 148] on span "Reprogram an ECU using the ADT software, following correct procedures and safet…" at bounding box center [310, 150] width 205 height 6
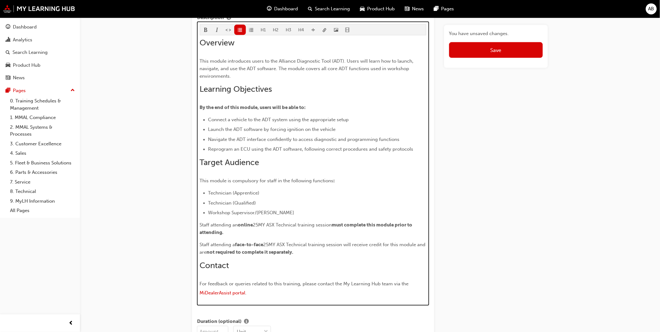
click at [415, 151] on li "Reprogram an ECU using the ADT software, following correct procedures and safet…" at bounding box center [317, 150] width 218 height 8
click at [392, 160] on h2 "Target Audience" at bounding box center [313, 163] width 227 height 10
click at [252, 122] on span "Connect a vehicle to the ADT system using the appropriate setup" at bounding box center [278, 120] width 141 height 6
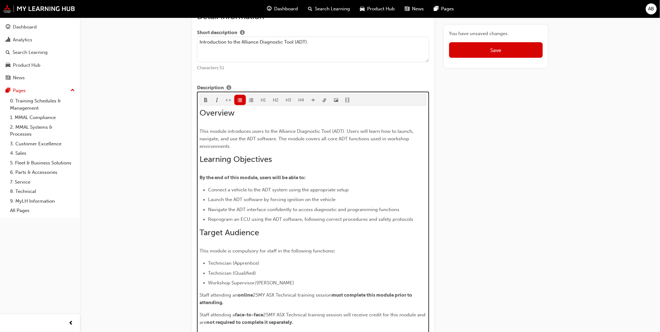
scroll to position [270, 0]
drag, startPoint x: 327, startPoint y: 180, endPoint x: 191, endPoint y: 178, distance: 135.4
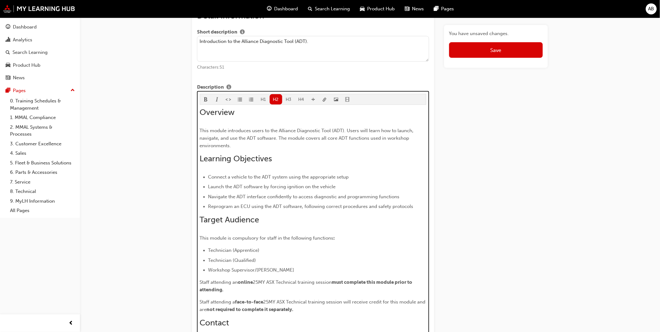
scroll to position [265, 0]
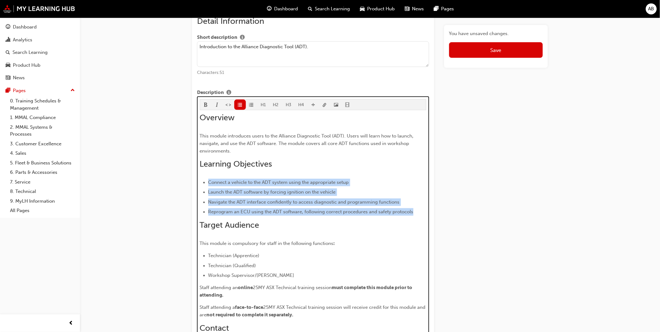
drag, startPoint x: 421, startPoint y: 214, endPoint x: 252, endPoint y: 234, distance: 170.4
copy ul "Connect a vehicle to the ADT system using the appropriate setup Launch the ADT …"
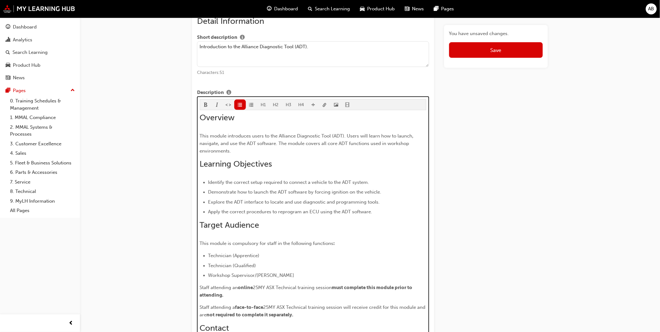
scroll to position [313, 0]
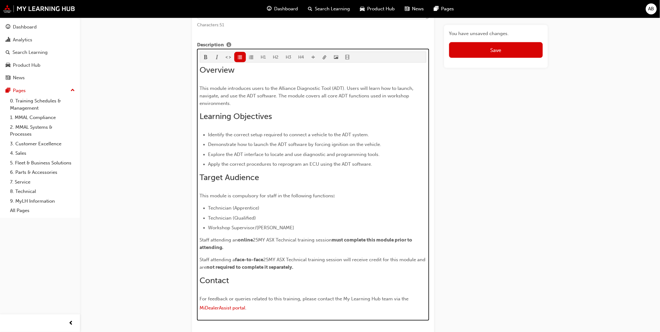
click at [248, 135] on span "Identify the correct setup required to connect a vehicle to the ADT system." at bounding box center [288, 135] width 161 height 6
click at [218, 134] on span "Identify the correct setup required to connect a vehicle to the ADT system." at bounding box center [288, 135] width 161 height 6
drag, startPoint x: 251, startPoint y: 135, endPoint x: 261, endPoint y: 136, distance: 10.1
click at [261, 136] on li "Identify the correct setup required to connect a vehicle to the ADT system." at bounding box center [317, 135] width 218 height 8
click at [298, 135] on span "Identify the correct setup required to connect a vehicle to the ADT system." at bounding box center [288, 135] width 161 height 6
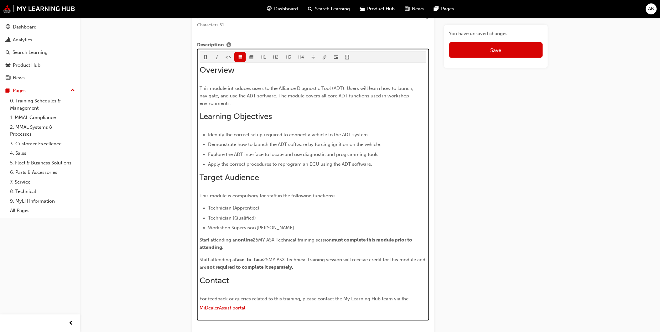
drag, startPoint x: 317, startPoint y: 135, endPoint x: 332, endPoint y: 135, distance: 15.0
click at [320, 135] on span "Identify the correct setup required to connect a vehicle to the ADT system." at bounding box center [288, 135] width 161 height 6
drag, startPoint x: 346, startPoint y: 137, endPoint x: 350, endPoint y: 138, distance: 4.0
click at [350, 137] on span "Identify the correct setup required to connect a vehicle to the ADT system." at bounding box center [288, 135] width 161 height 6
click at [360, 137] on span "Identify the correct setup required to connect a vehicle to the ADT system." at bounding box center [288, 135] width 161 height 6
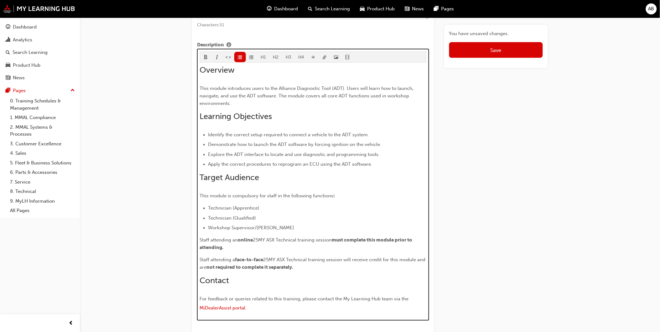
click at [251, 139] on li "Identify the correct setup required to connect a vehicle to the ADT system." at bounding box center [317, 135] width 218 height 8
click at [270, 135] on span "Identify the correct setup required to connect a vehicle to the ADT system." at bounding box center [288, 135] width 161 height 6
click at [291, 135] on span "Identify the correct setup required to connect a vehicle to the ADT system." at bounding box center [288, 135] width 161 height 6
click at [365, 133] on li "Identify the correct setup required to connect a vehicle to the ADT system." at bounding box center [317, 135] width 218 height 8
click at [372, 133] on li "Identify the correct setup required to connect a vehicle to the ADT system." at bounding box center [317, 135] width 218 height 8
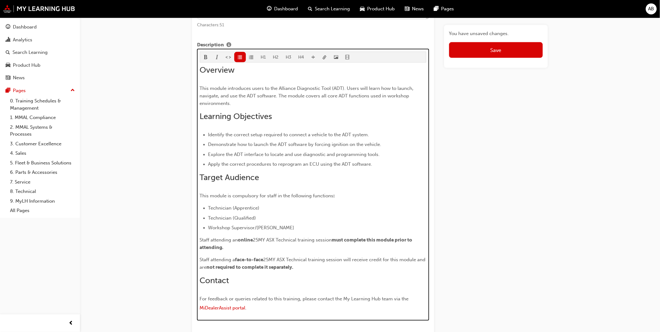
scroll to position [283, 0]
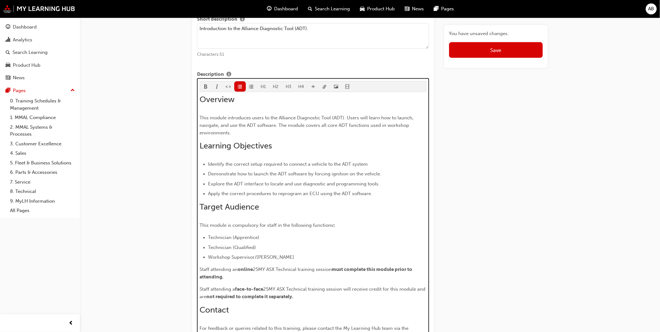
click at [391, 174] on li "Demonstrate how to launch the ADT software by forcing ignition on the vehicle." at bounding box center [317, 174] width 218 height 8
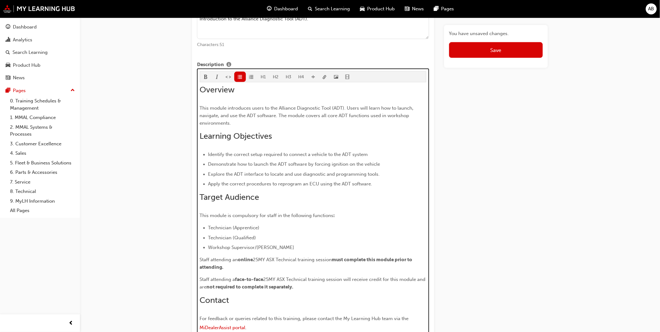
click at [388, 177] on li "Explore the ADT interface to locate and use diagnostic and programming tools." at bounding box center [317, 175] width 218 height 8
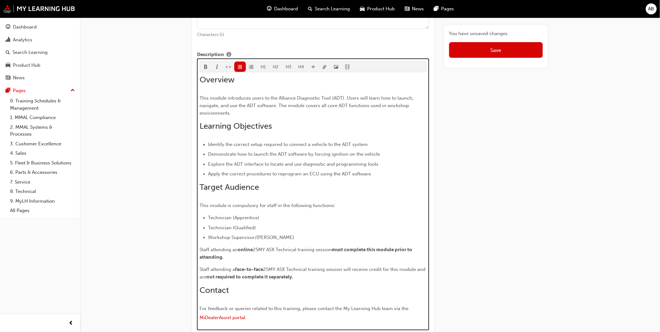
click at [383, 181] on div "Overview This module introduces users to the Alliance Diagnostic Tool (ADT). Us…" at bounding box center [313, 199] width 227 height 248
click at [380, 175] on li "Apply the correct procedures to reprogram an ECU using the ADT software." at bounding box center [317, 174] width 218 height 8
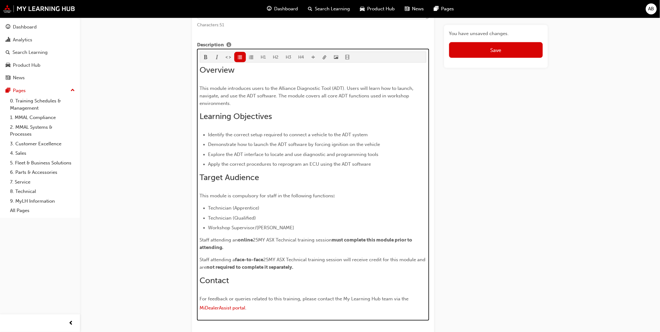
click at [270, 158] on span "Explore the ADT interface to locate and use diagnostic and programming tools" at bounding box center [293, 155] width 170 height 6
click at [214, 156] on span "Explore the ADT interface to locate and use diagnostic and programming tools" at bounding box center [293, 155] width 170 height 6
click at [248, 154] on span "Explore the ADT interface to locate and use diagnostic and programming tools" at bounding box center [293, 155] width 170 height 6
click at [215, 154] on span "Explore the ADT interface to locate and use diagnostic and programming tools" at bounding box center [293, 155] width 170 height 6
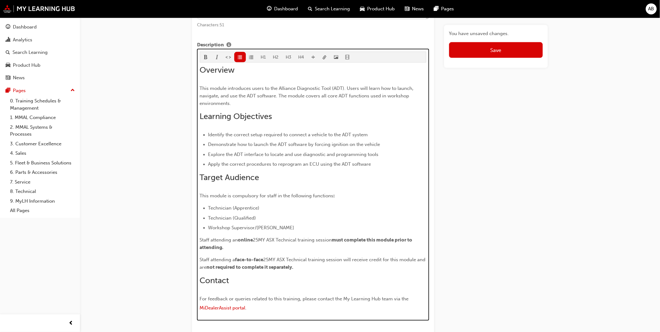
click at [322, 173] on div "Overview This module introduces users to the Alliance Diagnostic Tool (ADT). Us…" at bounding box center [313, 189] width 227 height 248
click at [222, 157] on span "Explore the ADT interface to locate and use diagnostic and programming tools" at bounding box center [293, 155] width 170 height 6
click at [238, 155] on span "Explore the ADT interface to locate and use diagnostic and programming tools" at bounding box center [293, 155] width 170 height 6
click at [245, 155] on span "Explore the ADT interface to locate and use diagnostic and programming tools" at bounding box center [293, 155] width 170 height 6
click at [274, 153] on span "Explore the ADT interface to locate and use diagnostic and programming tools" at bounding box center [293, 155] width 170 height 6
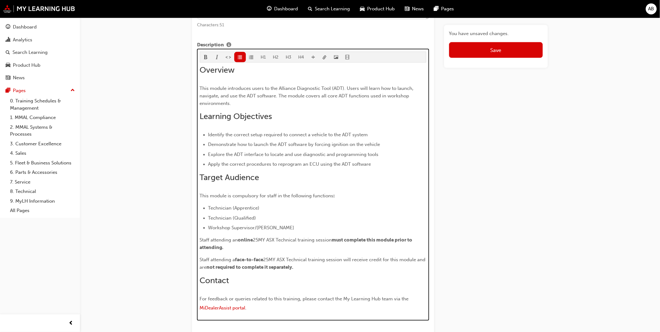
click at [305, 153] on span "Explore the ADT interface to locate and use diagnostic and programming tools" at bounding box center [293, 155] width 170 height 6
click at [330, 154] on span "Explore the ADT interface to locate and use diagnostic and programming tools" at bounding box center [293, 155] width 170 height 6
click at [389, 159] on li "Explore the ADT interface to locate and use diagnostic and programming tools" at bounding box center [317, 155] width 218 height 8
click at [364, 175] on h2 "Target Audience" at bounding box center [313, 178] width 227 height 10
click at [286, 186] on div "Overview This module introduces users to the Alliance Diagnostic Tool (ADT). Us…" at bounding box center [313, 189] width 227 height 248
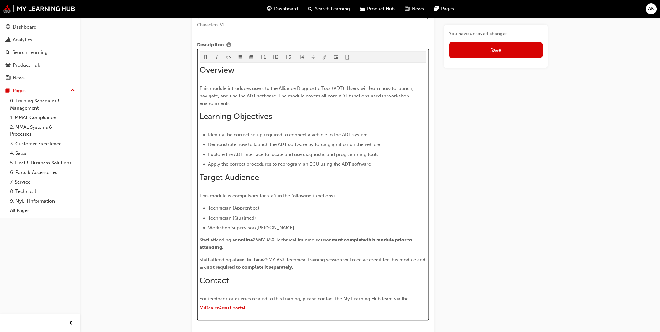
click at [232, 196] on span "This module is compulsory for staff in the following functions" at bounding box center [267, 196] width 134 height 6
click at [222, 154] on span "Explore the ADT interface to locate and use diagnostic and programming tools" at bounding box center [293, 155] width 170 height 6
drag, startPoint x: 263, startPoint y: 191, endPoint x: 254, endPoint y: 186, distance: 9.7
click at [263, 191] on div "Overview This module introduces users to the Alliance Diagnostic Tool (ADT). Us…" at bounding box center [313, 189] width 227 height 248
click at [202, 156] on ul "Identify the correct setup required to connect a vehicle to the ADT system Demo…" at bounding box center [313, 149] width 227 height 37
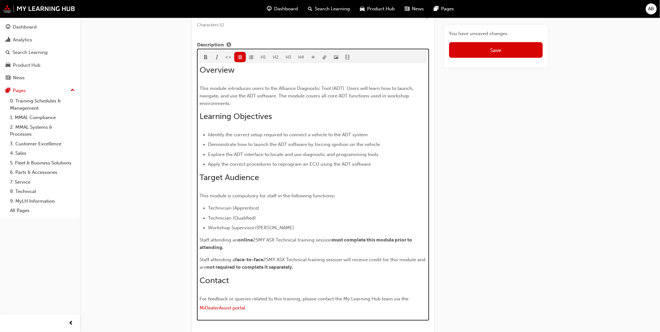
click at [217, 144] on span "Demonstrate how to launch the ADT software by forcing ignition on the vehicle" at bounding box center [294, 145] width 172 height 6
click at [216, 167] on span "Apply the correct procedures to reprogram an ECU using the ADT software" at bounding box center [289, 165] width 163 height 6
click at [255, 170] on div "Overview This module introduces users to the Alliance Diagnostic Tool (ADT). Us…" at bounding box center [313, 189] width 227 height 248
click at [224, 161] on ul "Identify the correct setup required to connect a vehicle to the ADT system Demo…" at bounding box center [313, 149] width 227 height 37
click at [243, 161] on ul "Identify the correct setup required to connect a vehicle to the ADT system Demo…" at bounding box center [313, 149] width 227 height 37
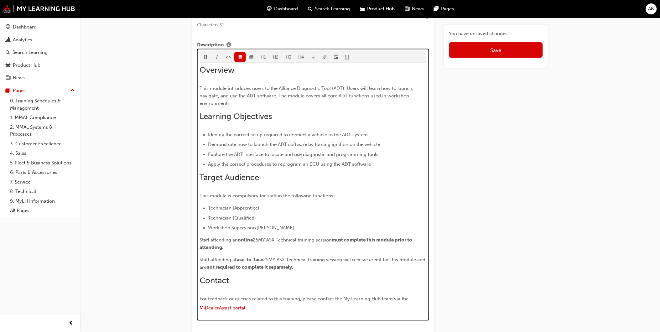
click at [269, 164] on span "Apply the correct procedures to reprogram an ECU using the ADT software" at bounding box center [289, 165] width 163 height 6
click at [288, 164] on span "Apply the correct procedures to reprogram an ECU using the ADT software" at bounding box center [289, 165] width 163 height 6
click at [301, 164] on span "Apply the correct procedures to reprogram an ECU using the ADT software" at bounding box center [289, 165] width 163 height 6
click at [313, 163] on span "Apply the correct procedures to reprogram an ECU using the ADT software" at bounding box center [289, 165] width 163 height 6
click at [356, 164] on span "Apply the correct procedures to reprogram an ECU using the ADT software" at bounding box center [289, 165] width 163 height 6
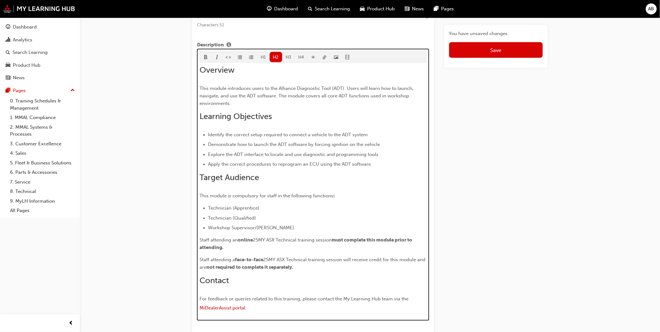
click at [345, 179] on h2 "Target Audience" at bounding box center [313, 178] width 227 height 10
click at [291, 180] on h2 "Target Audience" at bounding box center [313, 178] width 227 height 10
click at [243, 152] on ul "Identify the correct setup required to connect a vehicle to the ADT system Demo…" at bounding box center [313, 149] width 227 height 37
click at [210, 152] on li "Explore the ADT interface to locate and use diagnostic and programming tools" at bounding box center [317, 155] width 218 height 8
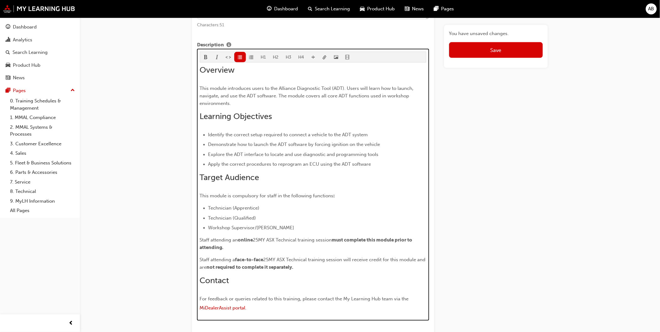
click at [220, 147] on span "Demonstrate how to launch the ADT software by forcing ignition on the vehicle" at bounding box center [294, 145] width 172 height 6
click at [289, 155] on span "Explore the ADT interface to locate and use diagnostic and programming tools" at bounding box center [293, 155] width 170 height 6
drag, startPoint x: 225, startPoint y: 153, endPoint x: 289, endPoint y: 152, distance: 63.6
click at [289, 152] on ul "Identify the correct setup required to connect a vehicle to the ADT system Demo…" at bounding box center [313, 149] width 227 height 37
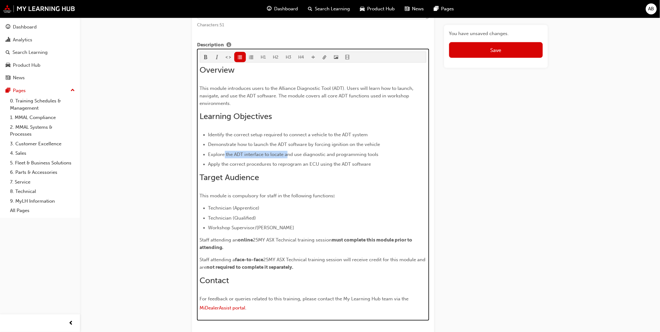
click at [227, 159] on li "Explore the ADT interface to locate and use diagnostic and programming tools" at bounding box center [317, 155] width 218 height 8
drag, startPoint x: 217, startPoint y: 165, endPoint x: 390, endPoint y: 165, distance: 173.0
click at [390, 165] on li "Apply the correct procedures to reprogram an ECU using the ADT software" at bounding box center [317, 165] width 218 height 8
click at [304, 151] on ul "Identify the correct setup required to connect a vehicle to the ADT system Demo…" at bounding box center [313, 149] width 227 height 37
click at [233, 145] on span "Demonstrate how to launch the ADT software by forcing ignition on the vehicle" at bounding box center [294, 145] width 172 height 6
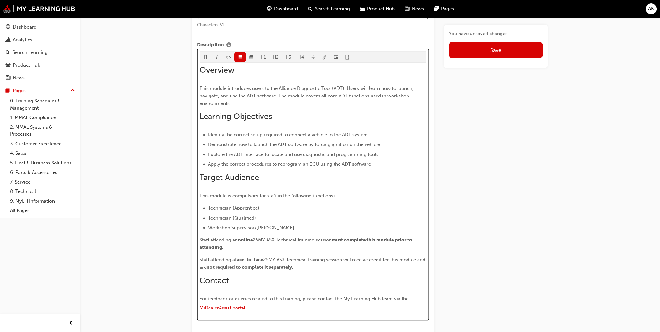
click at [224, 138] on span "Identify the correct setup required to connect a vehicle to the ADT system" at bounding box center [288, 135] width 160 height 6
click at [226, 156] on span "Explore the ADT interface to locate and use diagnostic and programming tools" at bounding box center [293, 155] width 170 height 6
click at [298, 158] on span "Explore the ADT interface to locate and use diagnostic and programming tools" at bounding box center [293, 155] width 170 height 6
click at [232, 147] on span "Demonstrate how to launch the ADT software by forcing ignition on the vehicle" at bounding box center [294, 145] width 172 height 6
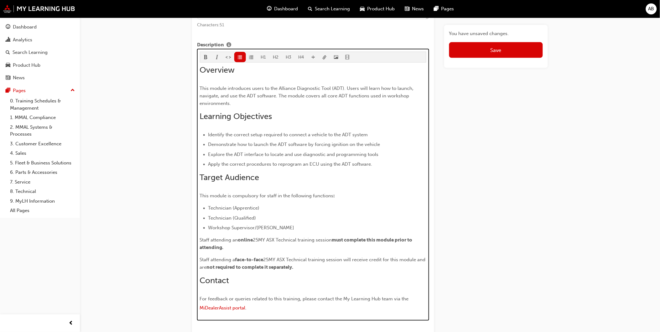
click at [223, 149] on li "Demonstrate how to launch the ADT software by forcing ignition on the vehicle" at bounding box center [317, 145] width 218 height 8
drag, startPoint x: 217, startPoint y: 164, endPoint x: 245, endPoint y: 169, distance: 28.0
click at [217, 164] on span "Apply the correct procedures to reprogram an ECU using the ADT software." at bounding box center [290, 165] width 164 height 6
click at [292, 173] on div "Overview This module introduces users to the Alliance Diagnostic Tool (ADT). Us…" at bounding box center [313, 189] width 227 height 248
click at [215, 154] on span "Explore the ADT interface to locate and use diagnostic and programming tools" at bounding box center [293, 155] width 170 height 6
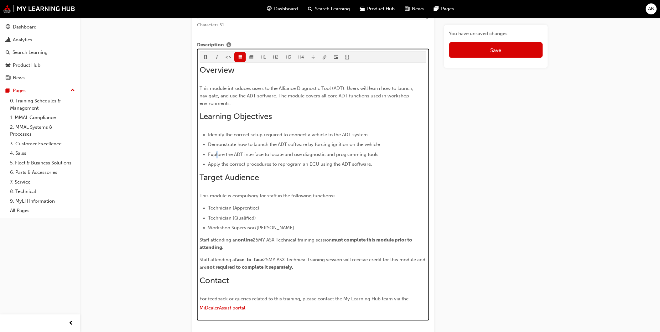
click at [214, 154] on span "Explore the ADT interface to locate and use diagnostic and programming tools" at bounding box center [293, 155] width 170 height 6
click at [411, 170] on div "Overview This module introduces users to the Alliance Diagnostic Tool (ADT). Us…" at bounding box center [313, 189] width 227 height 248
click at [387, 151] on ul "Identify the correct setup required to connect a vehicle to the ADT system Demo…" at bounding box center [313, 149] width 227 height 37
drag, startPoint x: 389, startPoint y: 156, endPoint x: 205, endPoint y: 158, distance: 183.6
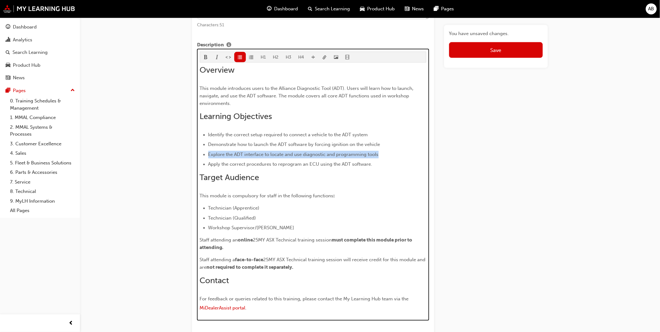
click at [205, 158] on ul "Identify the correct setup required to connect a vehicle to the ADT system Demo…" at bounding box center [313, 149] width 227 height 37
copy span "Explore the ADT interface to locate and use diagnostic and programming tools"
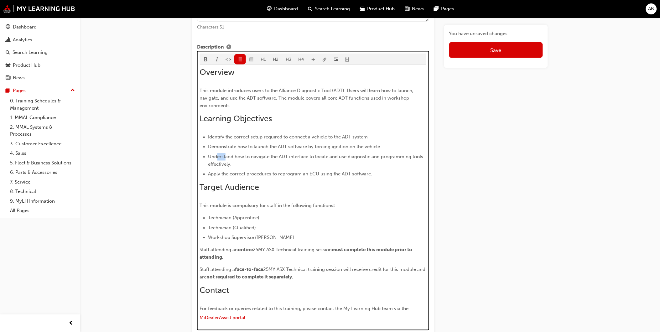
drag, startPoint x: 225, startPoint y: 158, endPoint x: 217, endPoint y: 157, distance: 7.9
click at [217, 157] on span "Understand how to navigate the ADT interface to locate and use diagnostic and p…" at bounding box center [316, 160] width 217 height 13
drag, startPoint x: 236, startPoint y: 145, endPoint x: 227, endPoint y: 146, distance: 9.1
click at [227, 146] on span "Demonstrate how to launch the ADT software by forcing ignition on the vehicle" at bounding box center [294, 147] width 172 height 6
click at [296, 171] on ul "Identify the correct setup required to connect a vehicle to the ADT system Demo…" at bounding box center [313, 155] width 227 height 45
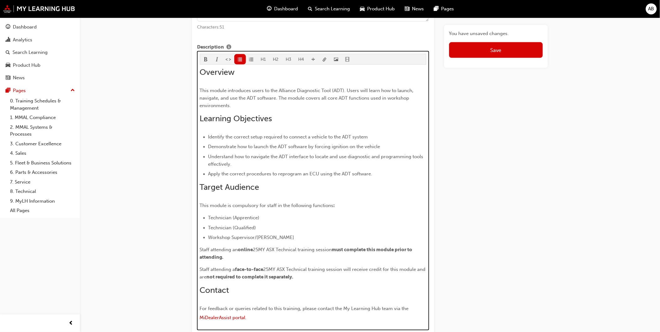
drag, startPoint x: 282, startPoint y: 152, endPoint x: 296, endPoint y: 152, distance: 14.1
click at [283, 151] on li "Demonstrate how to launch the ADT software by forcing ignition on the vehicle" at bounding box center [317, 147] width 218 height 8
click at [317, 157] on span "Understand how to navigate the ADT interface to locate and use diagnostic and p…" at bounding box center [316, 160] width 217 height 13
click at [284, 156] on span "Understand how to navigate the ADT interface to locate and use diagnostic and p…" at bounding box center [316, 160] width 217 height 13
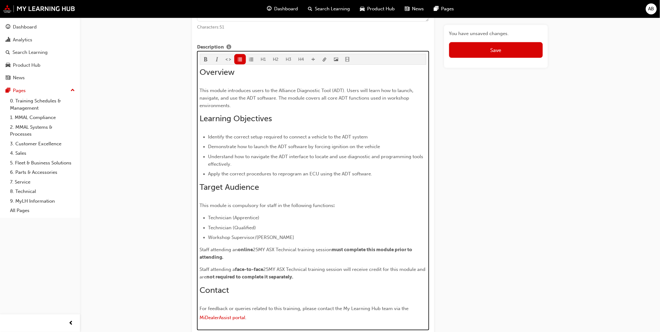
click at [326, 164] on li "Understand how to navigate the ADT interface to locate and use diagnostic and p…" at bounding box center [317, 160] width 218 height 15
click at [320, 157] on span "Understand how to navigate the ADT interface to locate and use diagnostic and p…" at bounding box center [316, 160] width 217 height 13
click at [320, 154] on ul "Identify the correct setup required to connect a vehicle to the ADT system Demo…" at bounding box center [313, 155] width 227 height 45
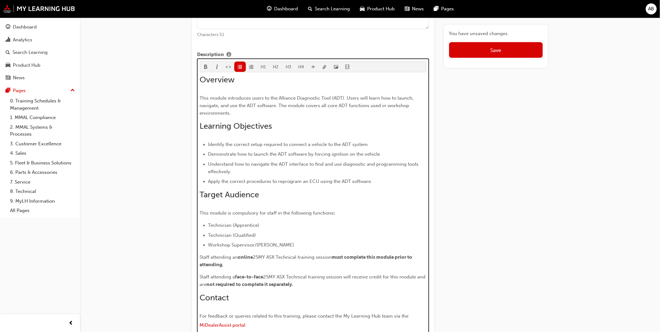
click at [362, 165] on span "Understand how to navigate the ADT interface to find and use diagnostic and pro…" at bounding box center [314, 168] width 212 height 13
click at [377, 175] on li "Understand how to navigate the ADT interface to find and use diagnostic and pro…" at bounding box center [317, 168] width 218 height 15
drag, startPoint x: 387, startPoint y: 173, endPoint x: 195, endPoint y: 170, distance: 191.8
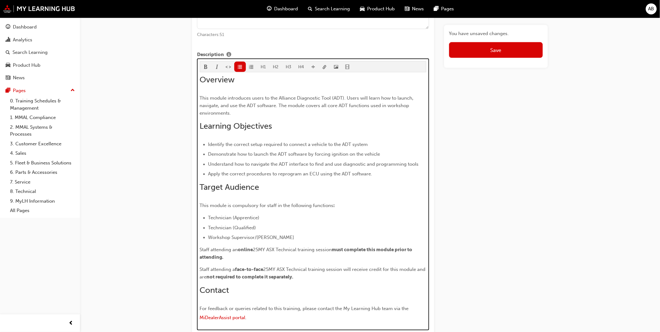
click at [390, 175] on li "Apply the correct procedures to reprogram an ECU using the ADT software." at bounding box center [317, 174] width 218 height 8
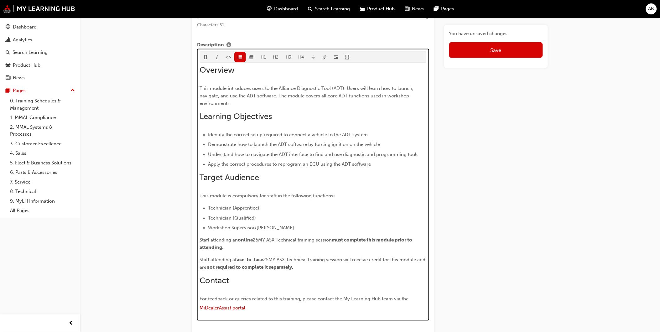
click at [249, 144] on span "Demonstrate how to launch the ADT software by forcing ignition on the vehicle" at bounding box center [294, 145] width 172 height 6
click at [269, 144] on span "Demonstrate how to launch the ADT software by forcing ignition on the vehicle" at bounding box center [294, 145] width 172 height 6
click at [265, 144] on span "Demonstrate how to launch the ADT software by forcing ignition on the vehicle" at bounding box center [294, 145] width 172 height 6
click at [265, 143] on span "Demonstrate how to launch the ADT software by forcing ignition on the vehicle" at bounding box center [294, 145] width 172 height 6
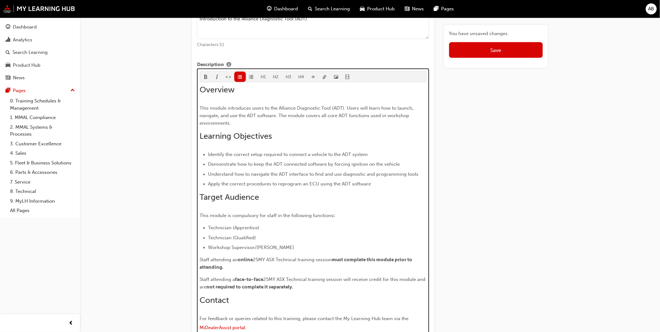
click at [326, 164] on span "Demonstrate how to keep the ADT connected software by forcing ignition on the v…" at bounding box center [304, 165] width 192 height 6
click at [321, 167] on span "Demonstrate how to keep the ADT connected software by forcing ignition on the v…" at bounding box center [304, 165] width 192 height 6
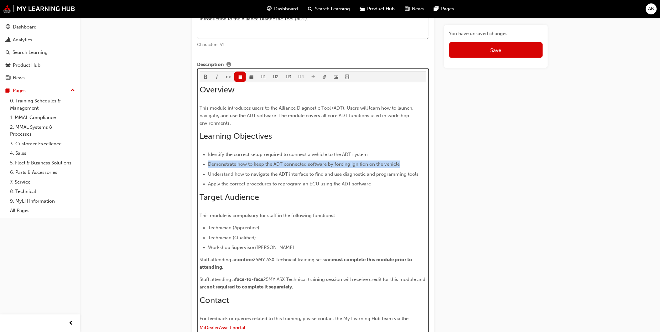
click at [315, 168] on li "Demonstrate how to keep the ADT connected software by forcing ignition on the v…" at bounding box center [317, 165] width 218 height 8
click at [314, 168] on li "Demonstrate how to keep the ADT connected software by forcing ignition on the v…" at bounding box center [317, 165] width 218 height 8
click at [393, 183] on li "Apply the correct procedures to reprogram an ECU using the ADT software" at bounding box center [317, 184] width 218 height 8
click at [212, 174] on span "Understand how to navigate the ADT interface to find and use diagnostic and pro…" at bounding box center [313, 175] width 211 height 6
click at [321, 187] on span "Apply the correct procedures to reprogram an ECU using the ADT software" at bounding box center [289, 184] width 163 height 6
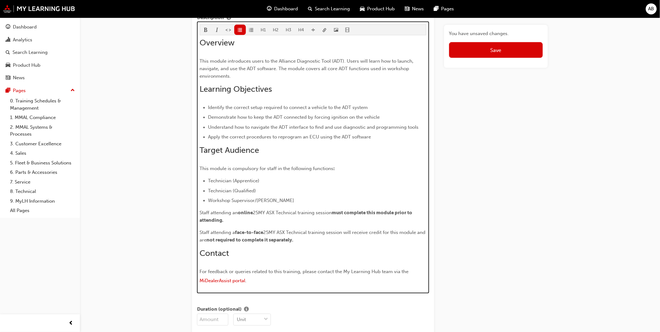
scroll to position [328, 0]
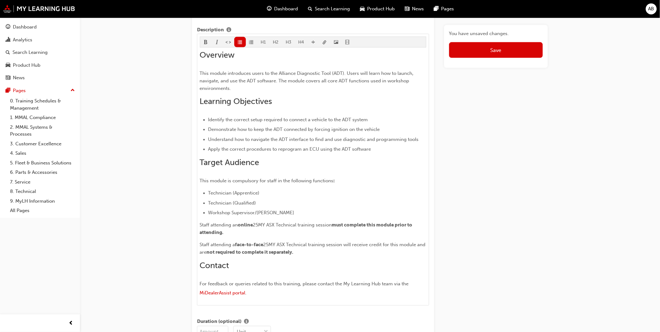
click at [276, 311] on div "Detail Information Short description Introduction to the Alliance Diagnostic To…" at bounding box center [313, 194] width 232 height 481
click at [281, 302] on div "H1 H2 H3 H4 Overview This module introduces users to the Alliance Diagnostic To…" at bounding box center [313, 170] width 232 height 272
click at [491, 225] on div "You have unsaved changes. Save" at bounding box center [496, 334] width 104 height 1268
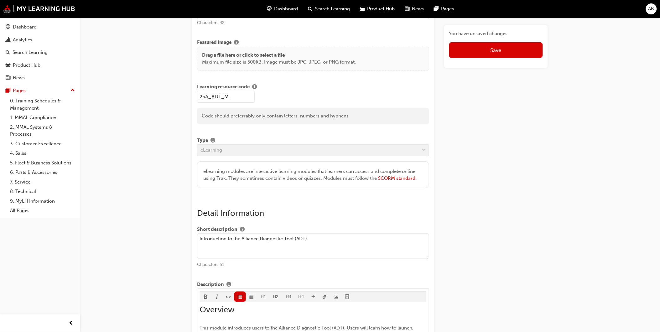
scroll to position [0, 0]
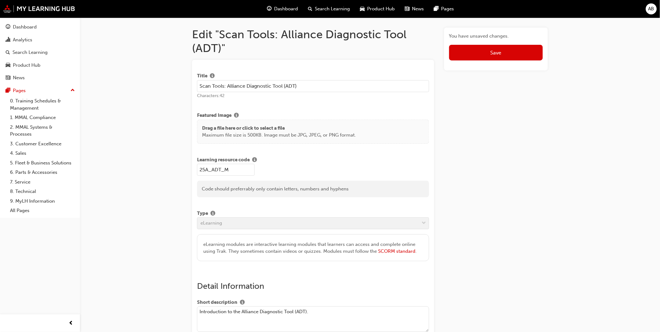
click at [509, 49] on button "Save" at bounding box center [496, 53] width 94 height 16
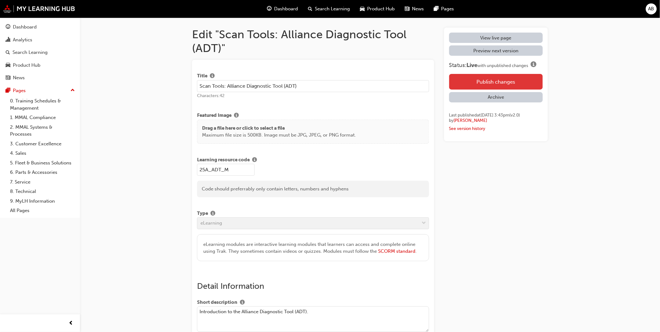
click at [506, 83] on button "Publish changes" at bounding box center [496, 82] width 94 height 16
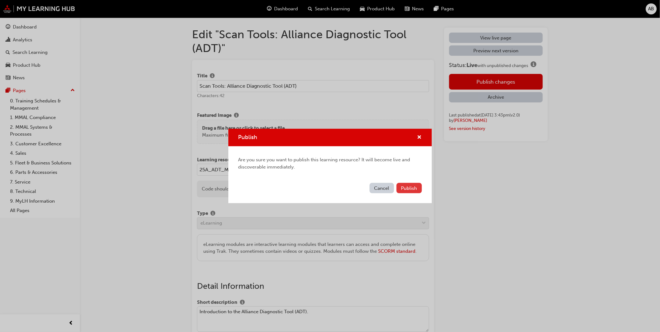
click at [411, 189] on span "Publish" at bounding box center [409, 189] width 16 height 6
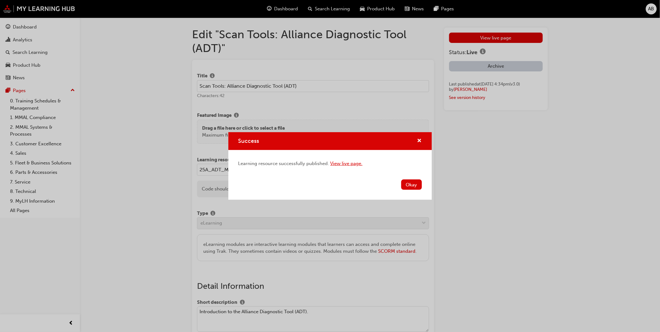
click at [355, 165] on link "View live page." at bounding box center [347, 164] width 32 height 6
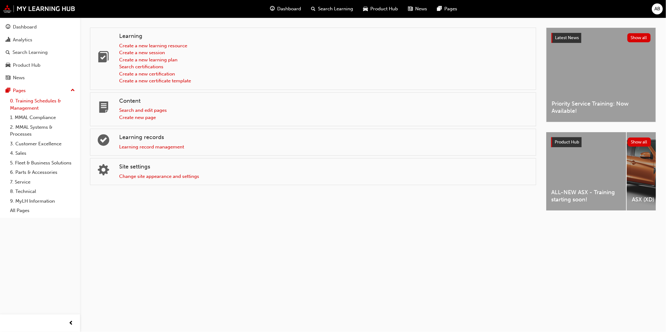
click at [50, 109] on link "0. Training Schedules & Management" at bounding box center [43, 104] width 70 height 17
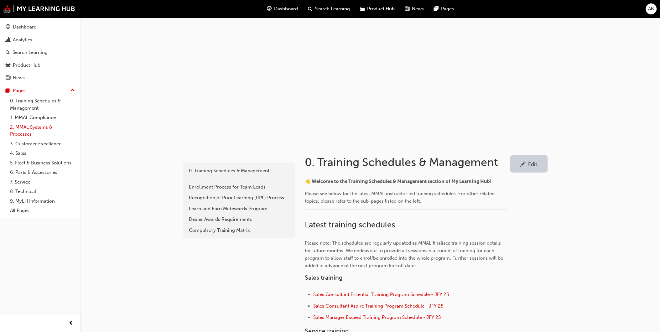
click at [47, 132] on link "2. MMAL Systems & Processes" at bounding box center [43, 131] width 70 height 17
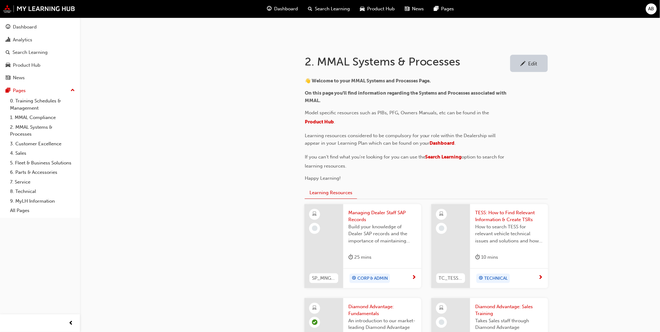
scroll to position [174, 0]
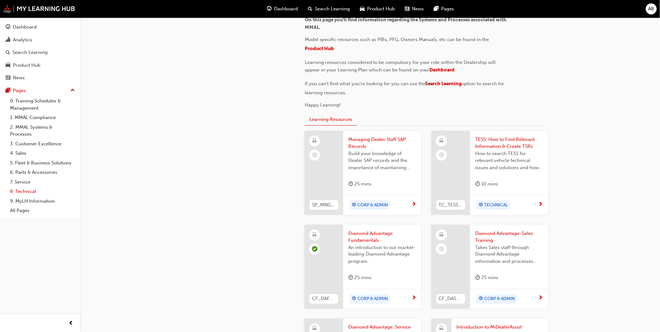
click at [29, 192] on link "8. Technical" at bounding box center [43, 192] width 70 height 10
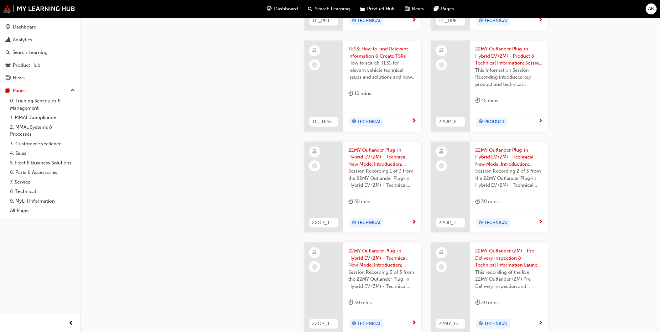
scroll to position [592, 0]
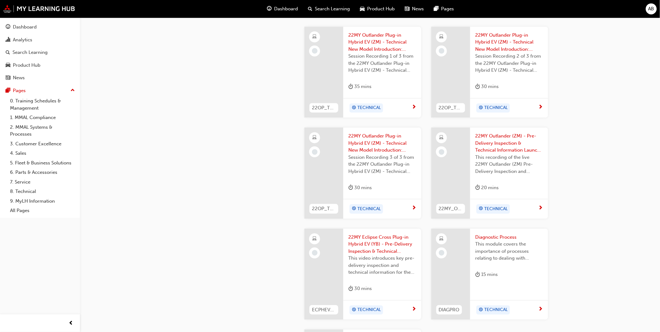
click at [496, 145] on span "22MY Outlander (ZM) - Pre-Delivery Inspection & Technical Information Launch: S…" at bounding box center [509, 143] width 68 height 21
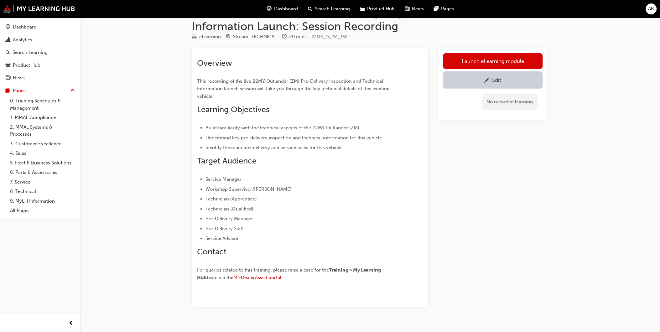
scroll to position [34, 0]
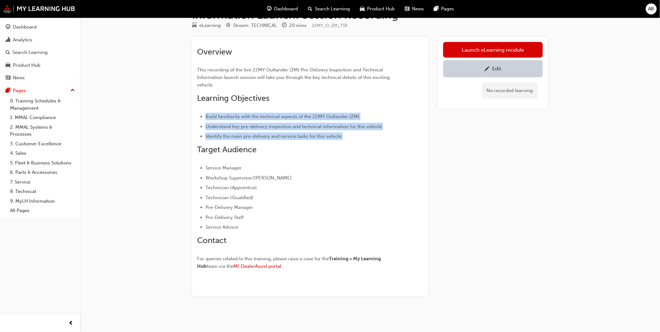
drag, startPoint x: 203, startPoint y: 110, endPoint x: 377, endPoint y: 132, distance: 175.9
click at [377, 132] on div "Overview This recording of the live 22MY Outlander (ZM) Pre-Delivery Inspection…" at bounding box center [299, 159] width 204 height 225
drag, startPoint x: 377, startPoint y: 132, endPoint x: 285, endPoint y: 127, distance: 92.9
click at [285, 127] on span "Understand key pre-delivery inspection and technical information for this vehic…" at bounding box center [295, 127] width 178 height 6
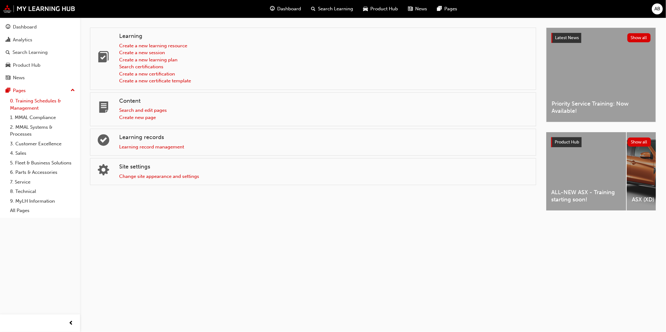
click at [39, 111] on link "0. Training Schedules & Management" at bounding box center [43, 104] width 70 height 17
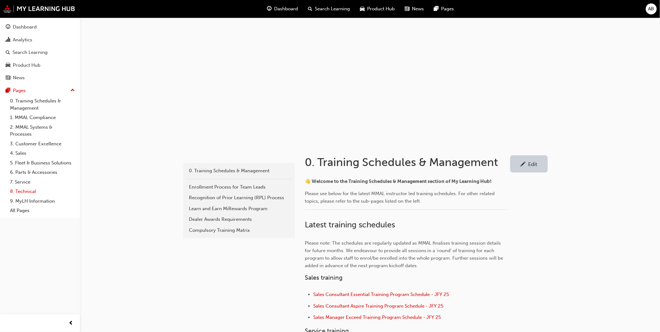
click at [41, 195] on link "8. Technical" at bounding box center [43, 192] width 70 height 10
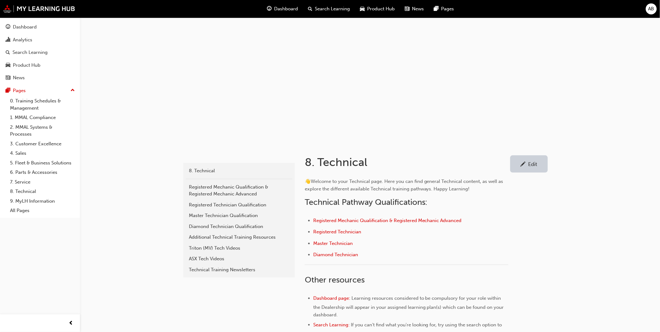
click at [324, 5] on div "Search Learning" at bounding box center [329, 9] width 52 height 13
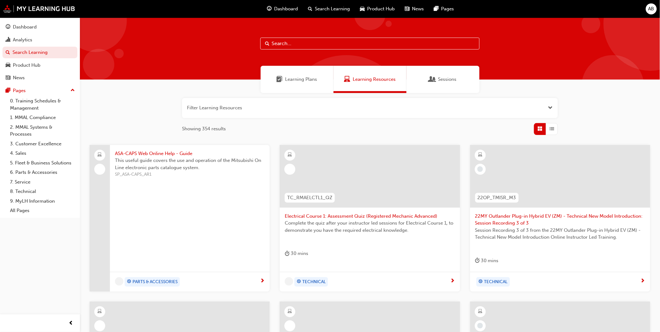
click at [317, 42] on input "text" at bounding box center [369, 44] width 219 height 12
type input "ASX"
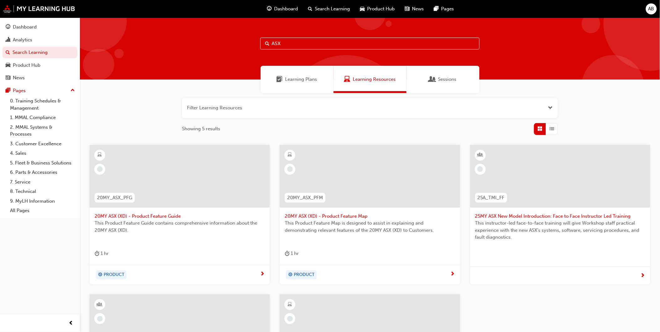
click at [548, 108] on button "button" at bounding box center [370, 108] width 376 height 20
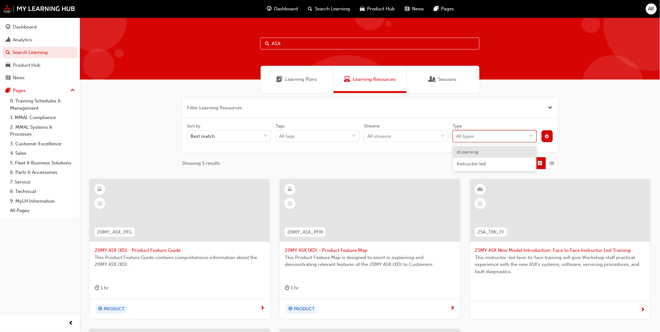
click at [512, 139] on div "All types" at bounding box center [490, 136] width 74 height 11
click at [457, 139] on input "Type option eLearning focused, 1 of 2. 2 results available. Use Up and Down to …" at bounding box center [457, 135] width 1 height 5
click at [544, 136] on button "button" at bounding box center [548, 136] width 12 height 12
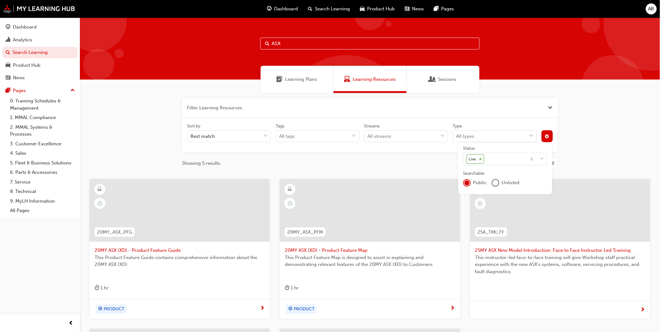
click at [496, 181] on div "unlistedOption" at bounding box center [496, 183] width 6 height 6
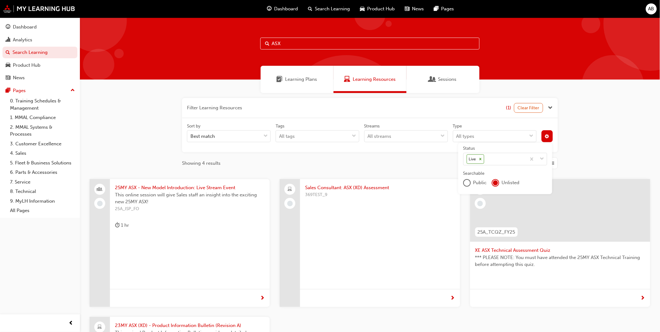
click at [579, 142] on div "Filter Learning Resources (1) Clear Filter Sort by Best match Tags All tags Str…" at bounding box center [370, 250] width 580 height 315
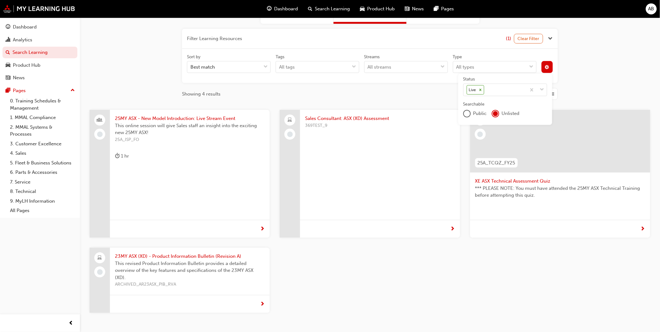
scroll to position [112, 0]
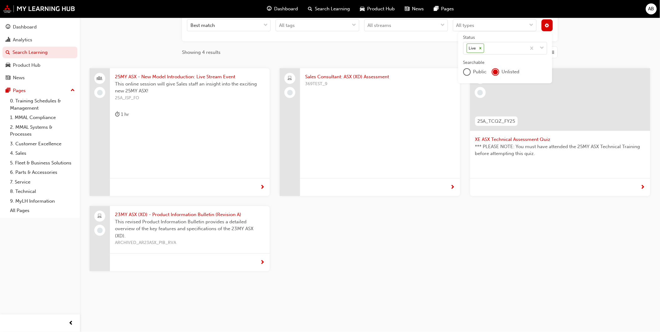
click at [536, 213] on div "25MY ASX - New Model Introduction: Live Stream Event This online session will g…" at bounding box center [370, 174] width 571 height 213
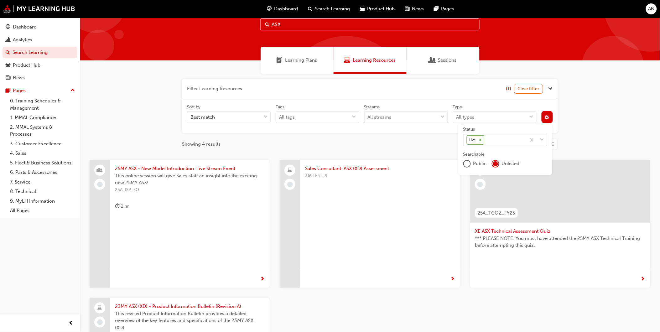
scroll to position [0, 0]
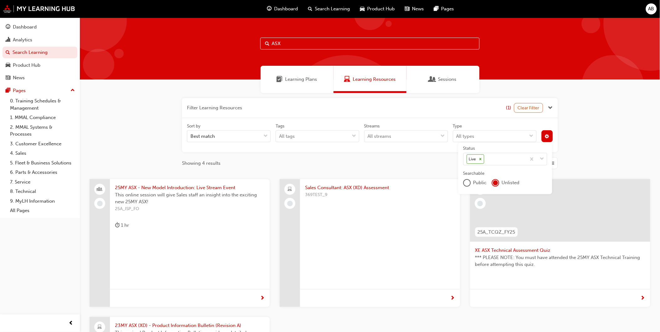
click at [283, 66] on div "Learning Plans" at bounding box center [297, 79] width 73 height 27
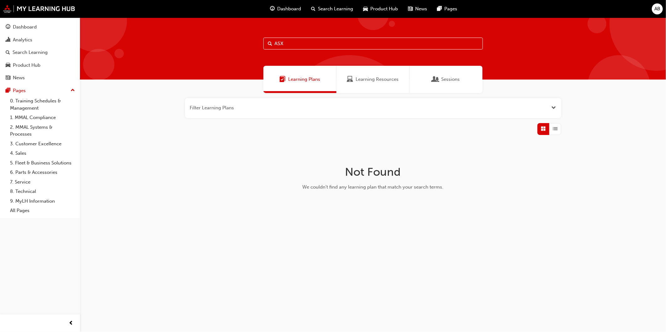
click at [531, 111] on button "button" at bounding box center [373, 108] width 376 height 20
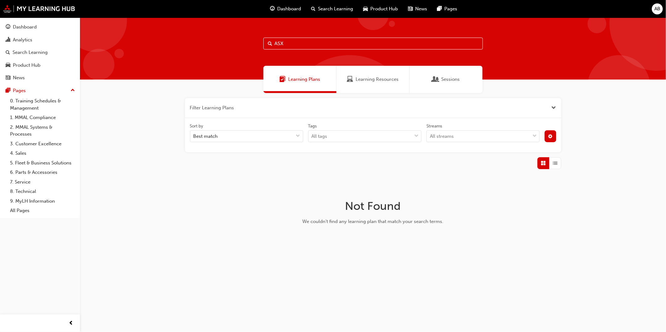
click at [593, 123] on div "Filter Learning Plans Sort by Best match Tags All tags Streams All streams Not …" at bounding box center [373, 174] width 586 height 162
click at [405, 46] on input "ASX" at bounding box center [372, 44] width 219 height 12
click at [381, 211] on h1 "Not Found" at bounding box center [373, 206] width 199 height 14
drag, startPoint x: 295, startPoint y: 45, endPoint x: 229, endPoint y: 36, distance: 65.8
click at [229, 36] on div "ASX" at bounding box center [373, 49] width 586 height 62
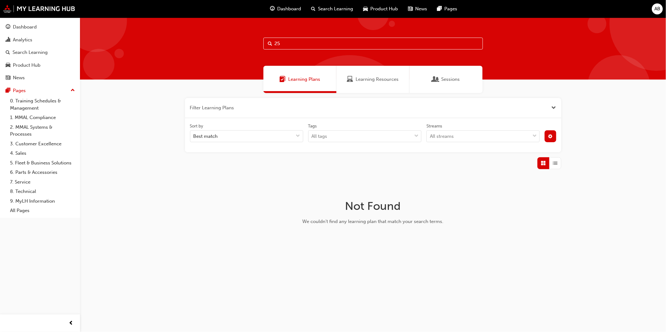
type input "2"
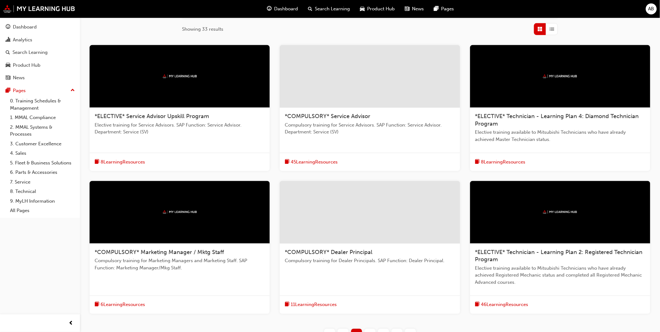
scroll to position [193, 0]
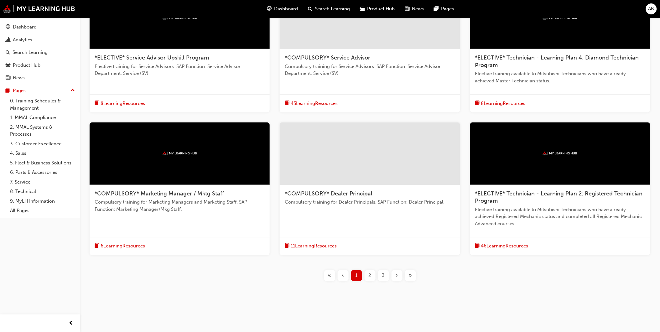
click at [552, 196] on div "*ELECTIVE* Technician - Learning Plan 2: Registered Technician Program" at bounding box center [560, 197] width 170 height 15
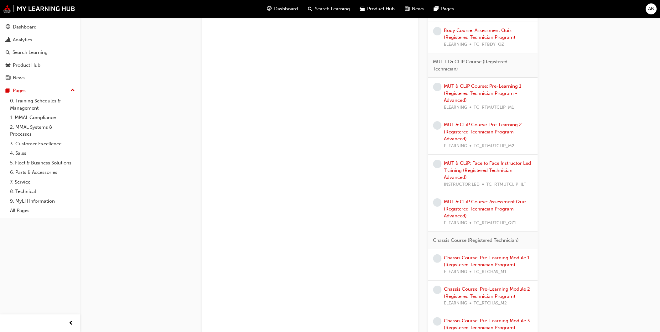
scroll to position [731, 0]
click at [503, 167] on link "MUT & CLiP: Face to Face Instructor Led Training (Registered Technician Advance…" at bounding box center [487, 169] width 87 height 20
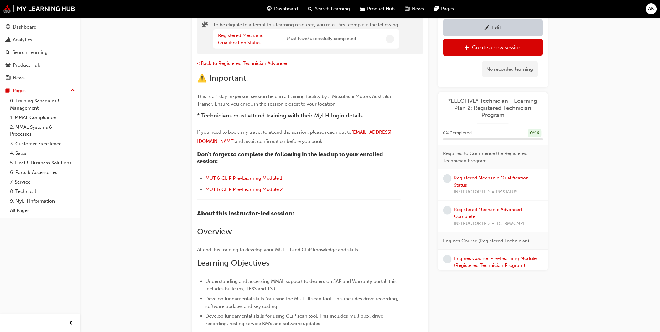
scroll to position [286, 0]
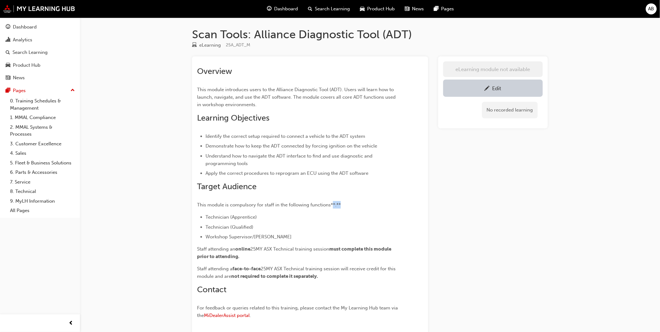
drag, startPoint x: 333, startPoint y: 204, endPoint x: 374, endPoint y: 204, distance: 40.1
click at [373, 204] on p "This module is compulsory for staff in the following functions**:**" at bounding box center [299, 205] width 204 height 8
drag, startPoint x: 374, startPoint y: 204, endPoint x: 377, endPoint y: 210, distance: 6.7
click at [377, 210] on div "Overview This module introduces users to the Alliance Diagnostic Tool (ADT). Us…" at bounding box center [299, 193] width 204 height 254
click at [522, 83] on link "Edit" at bounding box center [493, 88] width 100 height 17
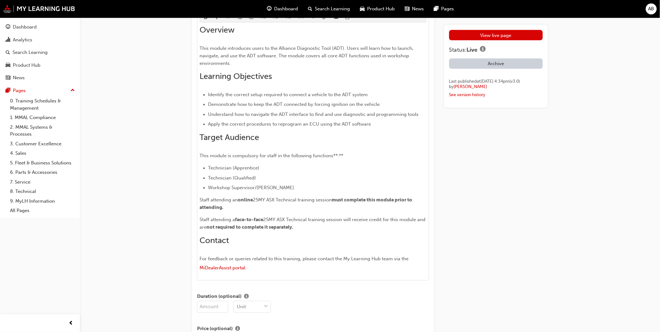
scroll to position [418, 0]
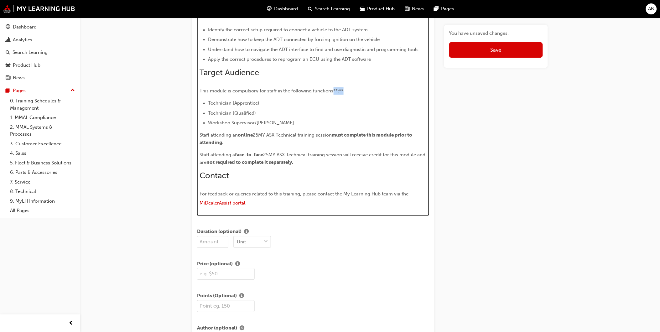
drag, startPoint x: 346, startPoint y: 93, endPoint x: 334, endPoint y: 92, distance: 12.3
click at [334, 92] on p "This module is compulsory for staff in the following functions**:**" at bounding box center [313, 91] width 227 height 8
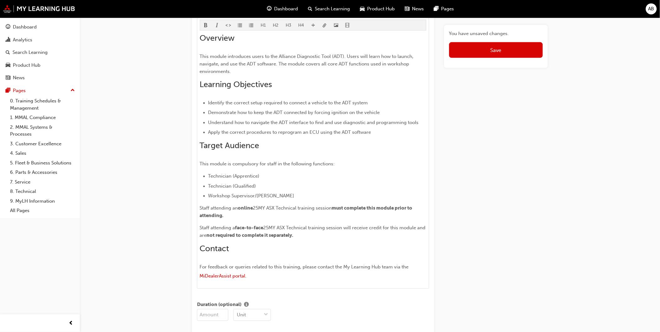
click at [497, 61] on div "You have unsaved changes. Save" at bounding box center [496, 46] width 99 height 33
click at [499, 47] on span "Save" at bounding box center [496, 50] width 11 height 6
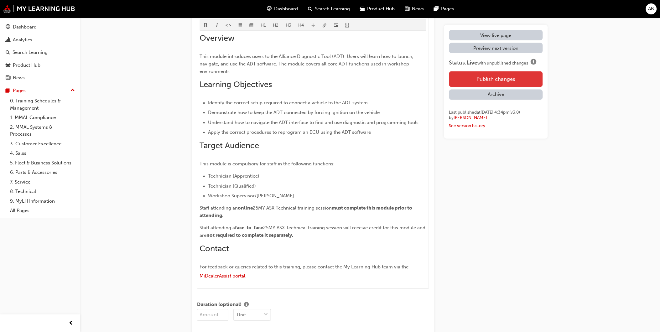
click at [502, 77] on button "Publish changes" at bounding box center [496, 79] width 94 height 16
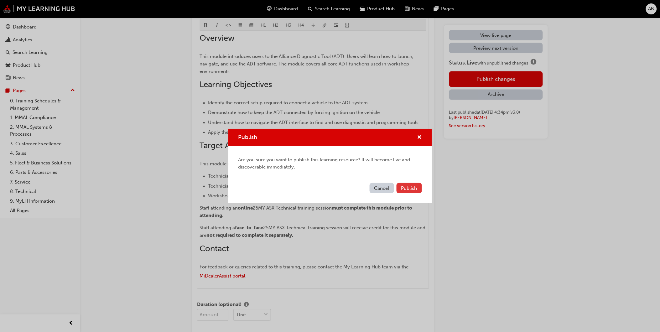
click at [408, 187] on span "Publish" at bounding box center [409, 189] width 16 height 6
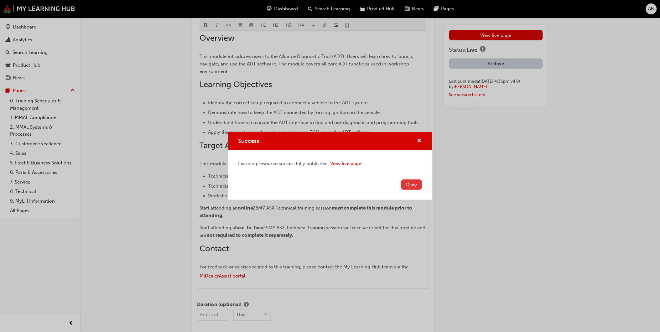
click at [411, 186] on button "Okay" at bounding box center [411, 185] width 21 height 10
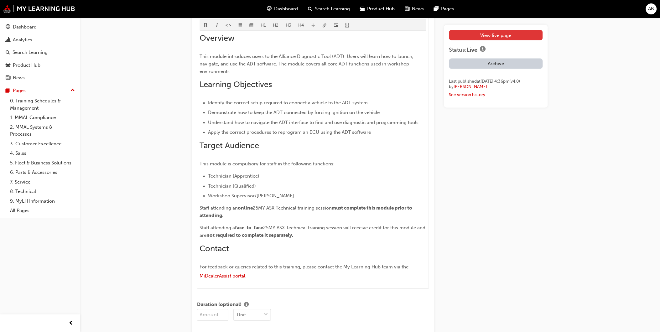
click at [501, 36] on link "View live page" at bounding box center [496, 35] width 94 height 10
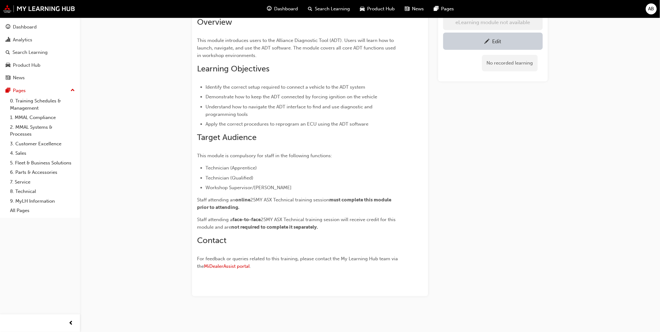
scroll to position [50, 0]
click at [486, 39] on span "pencil-icon" at bounding box center [487, 42] width 5 height 6
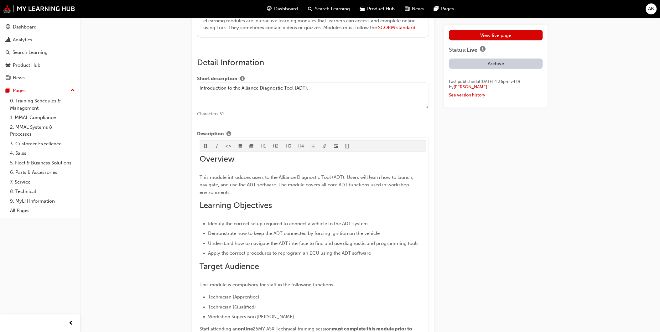
scroll to position [398, 0]
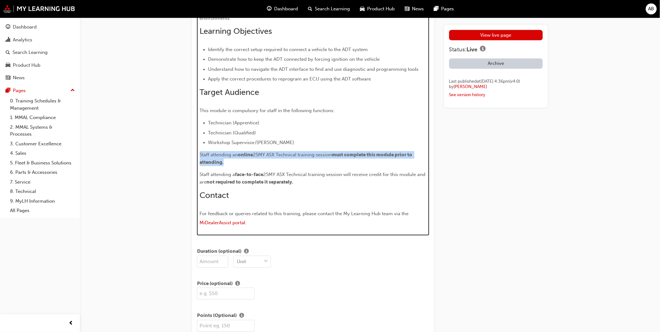
drag, startPoint x: 238, startPoint y: 162, endPoint x: 189, endPoint y: 156, distance: 49.3
click at [189, 156] on div "Edit "Scan Tools: Alliance Diagnostic Tool (ADT)" Title Scan Tools: Alliance Di…" at bounding box center [370, 274] width 376 height 1288
copy p "Staff attending an online 25MY ASX Technical training session must complete thi…"
click at [218, 102] on div "Overview This module introduces users to the Alliance Diagnostic Tool (ADT). Us…" at bounding box center [313, 104] width 227 height 248
click at [200, 154] on p "Staff attending an online 25MY ASX Technical training session must complete thi…" at bounding box center [313, 158] width 227 height 15
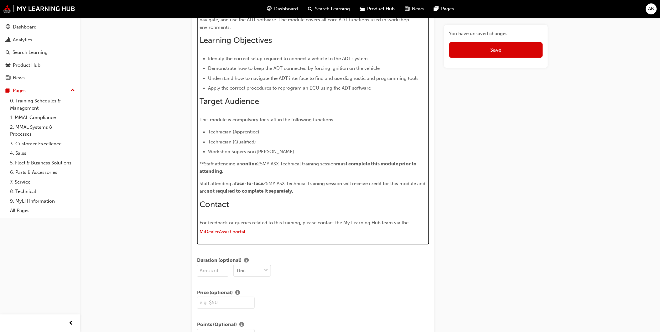
scroll to position [416, 0]
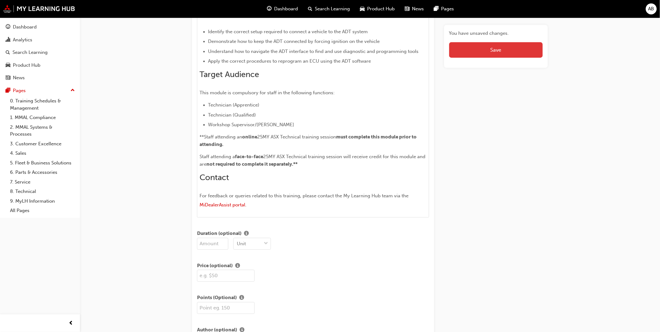
click at [484, 51] on button "Save" at bounding box center [496, 50] width 94 height 16
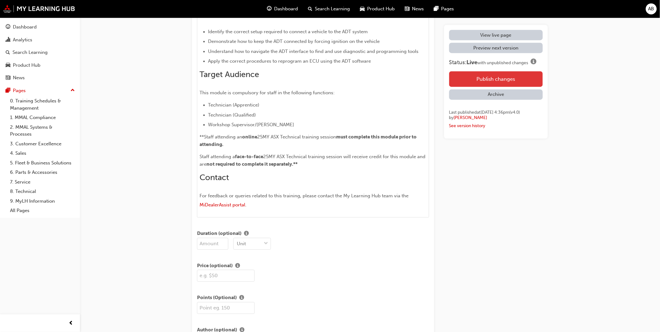
click at [493, 81] on button "Publish changes" at bounding box center [496, 79] width 94 height 16
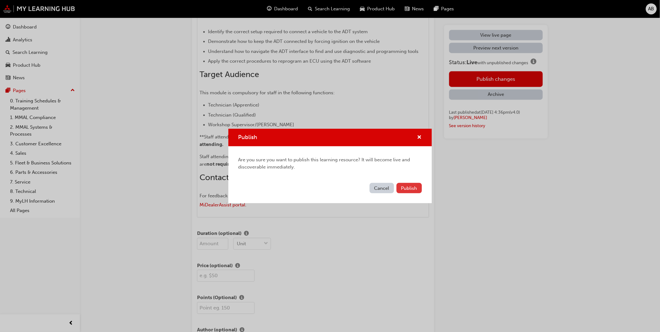
click at [412, 189] on span "Publish" at bounding box center [409, 189] width 16 height 6
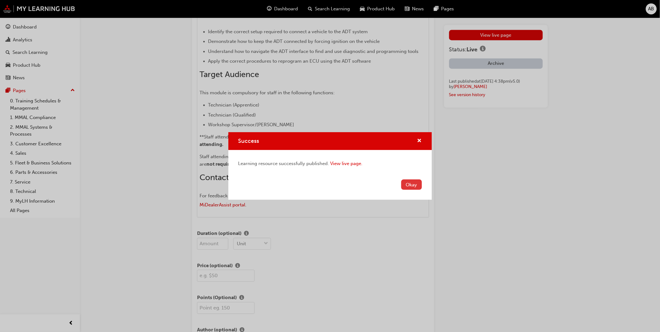
click at [415, 186] on button "Okay" at bounding box center [411, 185] width 21 height 10
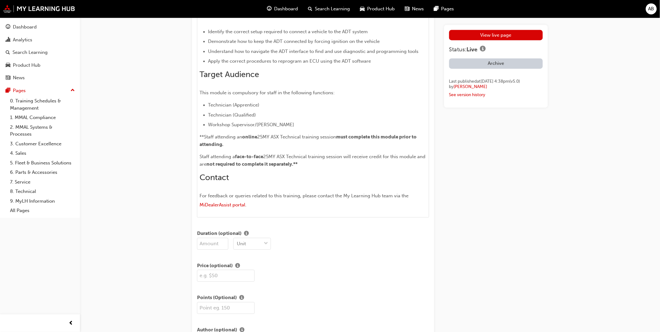
click at [506, 29] on div "View live page Status: Live Archive Last published at Wed 24 Sep 2025 4:38pm (v…" at bounding box center [496, 66] width 104 height 83
click at [507, 32] on link "View live page" at bounding box center [496, 35] width 94 height 10
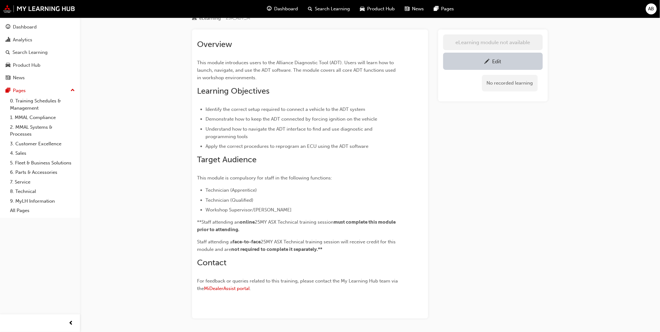
scroll to position [50, 0]
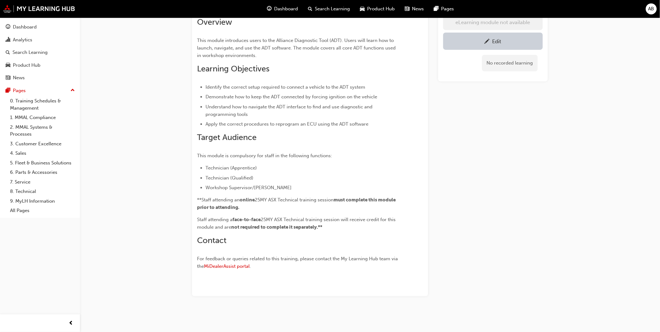
drag, startPoint x: 176, startPoint y: 191, endPoint x: 183, endPoint y: 193, distance: 6.8
click at [176, 191] on div "Scan Tools: Alliance Diagnostic Tool (ADT) eLearning 25A_ADT_M Overview This mo…" at bounding box center [330, 141] width 660 height 381
drag, startPoint x: 198, startPoint y: 199, endPoint x: 218, endPoint y: 199, distance: 20.4
click at [218, 199] on span "**Staff attending an" at bounding box center [218, 200] width 43 height 6
drag, startPoint x: 218, startPoint y: 199, endPoint x: 210, endPoint y: 203, distance: 9.0
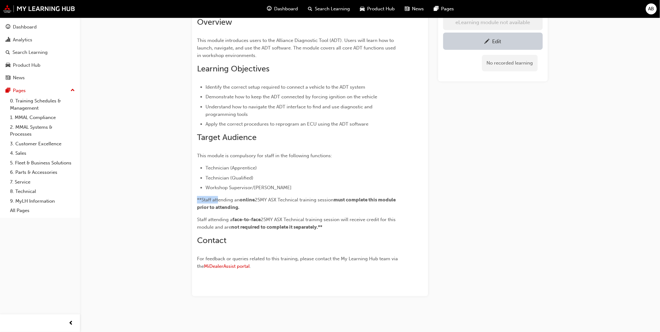
click at [210, 203] on p "**Staff attending an online 25MY ASX Technical training session must complete t…" at bounding box center [299, 203] width 204 height 15
click at [207, 201] on p "**Staff attending an online 25MY ASX Technical training session must complete t…" at bounding box center [299, 203] width 204 height 15
click at [199, 201] on p "**Staff attending an online 25MY ASX Technical training session must complete t…" at bounding box center [299, 203] width 204 height 15
click at [199, 201] on span "**Staff attending an" at bounding box center [218, 200] width 43 height 6
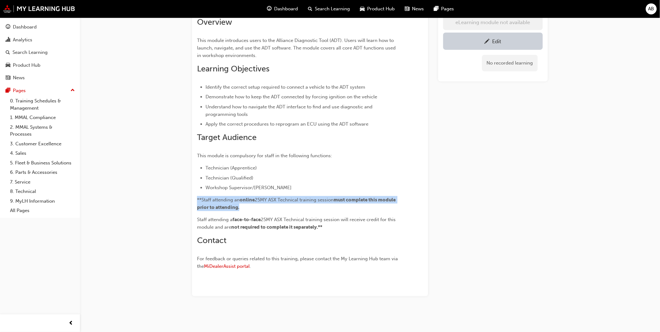
click at [199, 201] on span "**Staff attending an" at bounding box center [218, 200] width 43 height 6
drag, startPoint x: 199, startPoint y: 201, endPoint x: 201, endPoint y: 197, distance: 4.4
click at [201, 197] on span "**Staff attending an" at bounding box center [218, 200] width 43 height 6
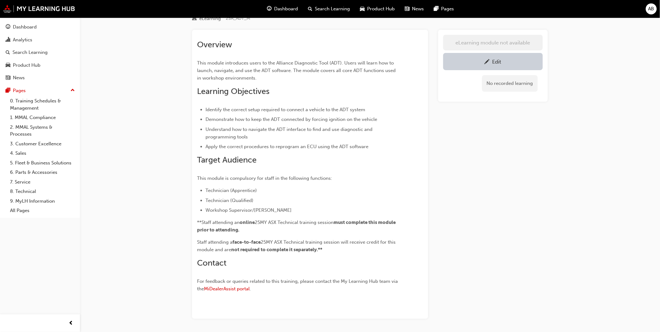
scroll to position [0, 0]
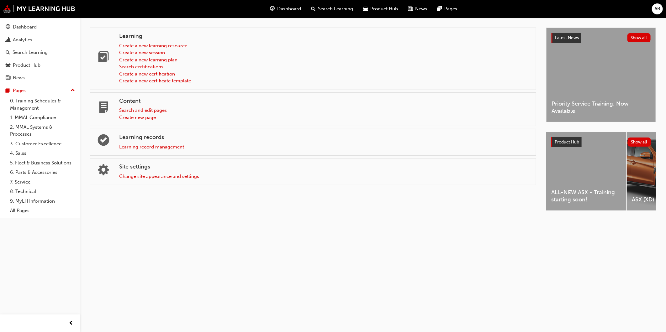
click at [204, 261] on div "Learning Create a new learning resource Create a new session Create a new learn…" at bounding box center [333, 166] width 666 height 332
click at [26, 44] on link "Analytics" at bounding box center [40, 40] width 75 height 12
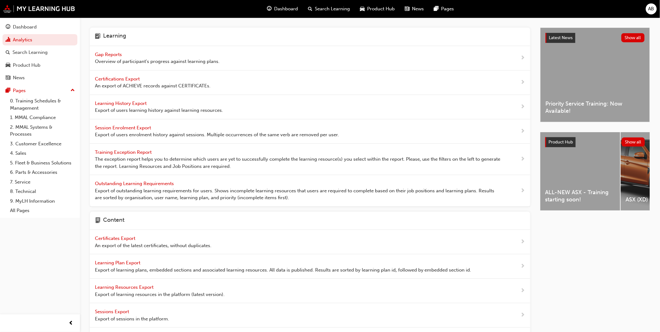
click at [144, 101] on span "Learning History Export" at bounding box center [121, 104] width 53 height 6
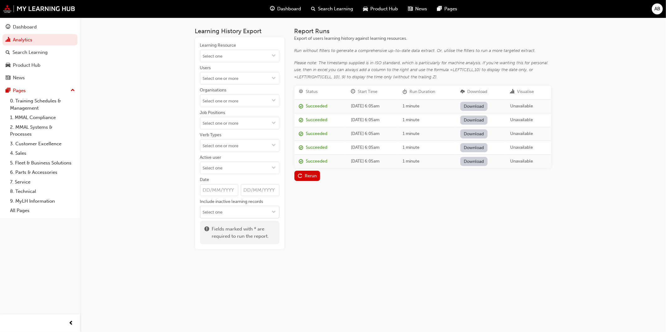
click at [243, 209] on input "Include inactive learning records" at bounding box center [239, 212] width 79 height 12
click at [151, 148] on div "Learning History Export Learning Resource Users Organisations Job Positions Ver…" at bounding box center [333, 166] width 666 height 332
click at [245, 57] on input "Learning Resource" at bounding box center [239, 56] width 79 height 12
type input "M"
type input "Dealer"
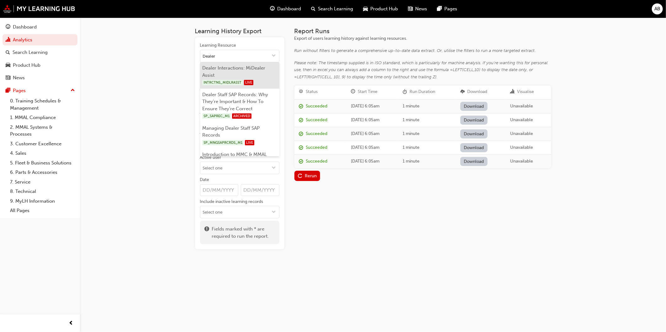
click at [248, 69] on li "Dealer Interactions: MiDealer Assist INTRCTNS_MIDLRASST LIVE" at bounding box center [239, 75] width 79 height 27
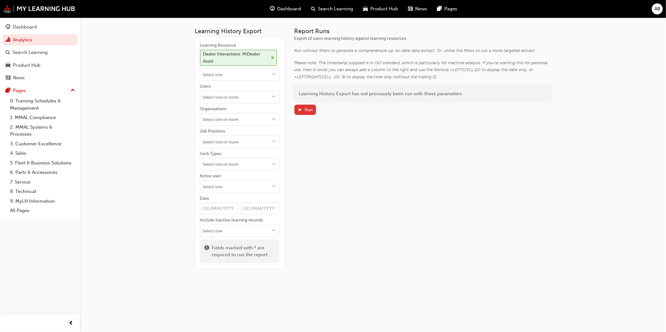
click at [301, 108] on span "play-icon" at bounding box center [300, 110] width 4 height 5
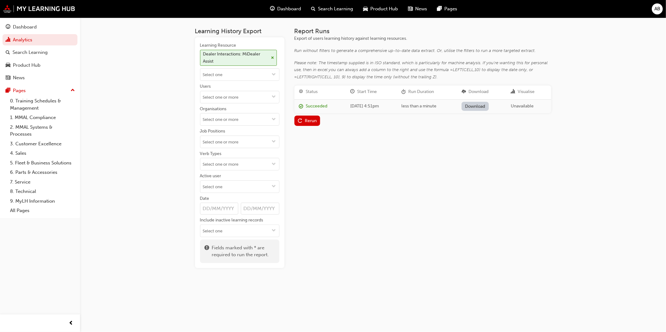
click at [481, 103] on link "Download" at bounding box center [474, 106] width 27 height 9
